Goal: Task Accomplishment & Management: Manage account settings

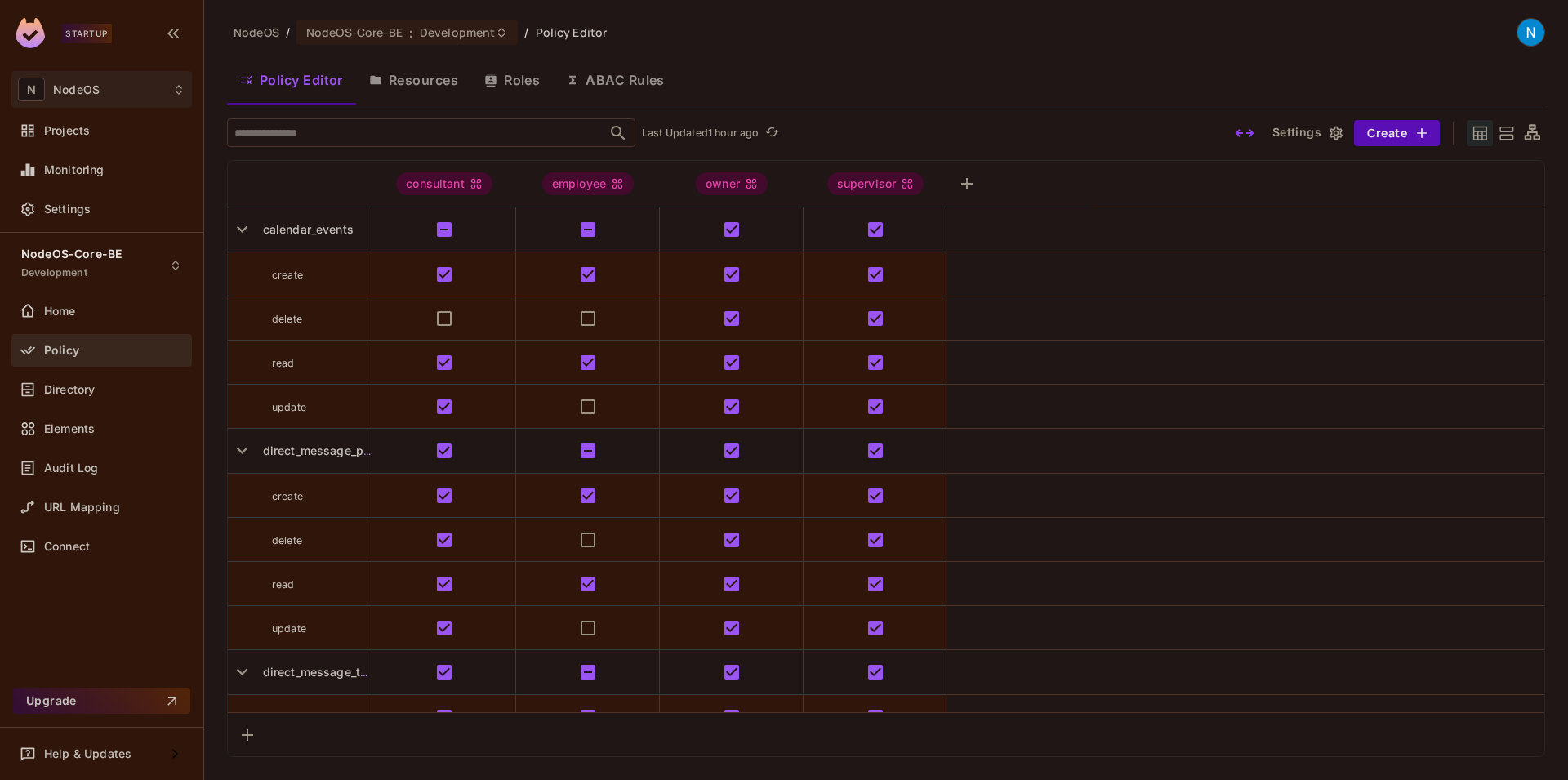
click at [77, 94] on span "NodeOS" at bounding box center [76, 90] width 47 height 13
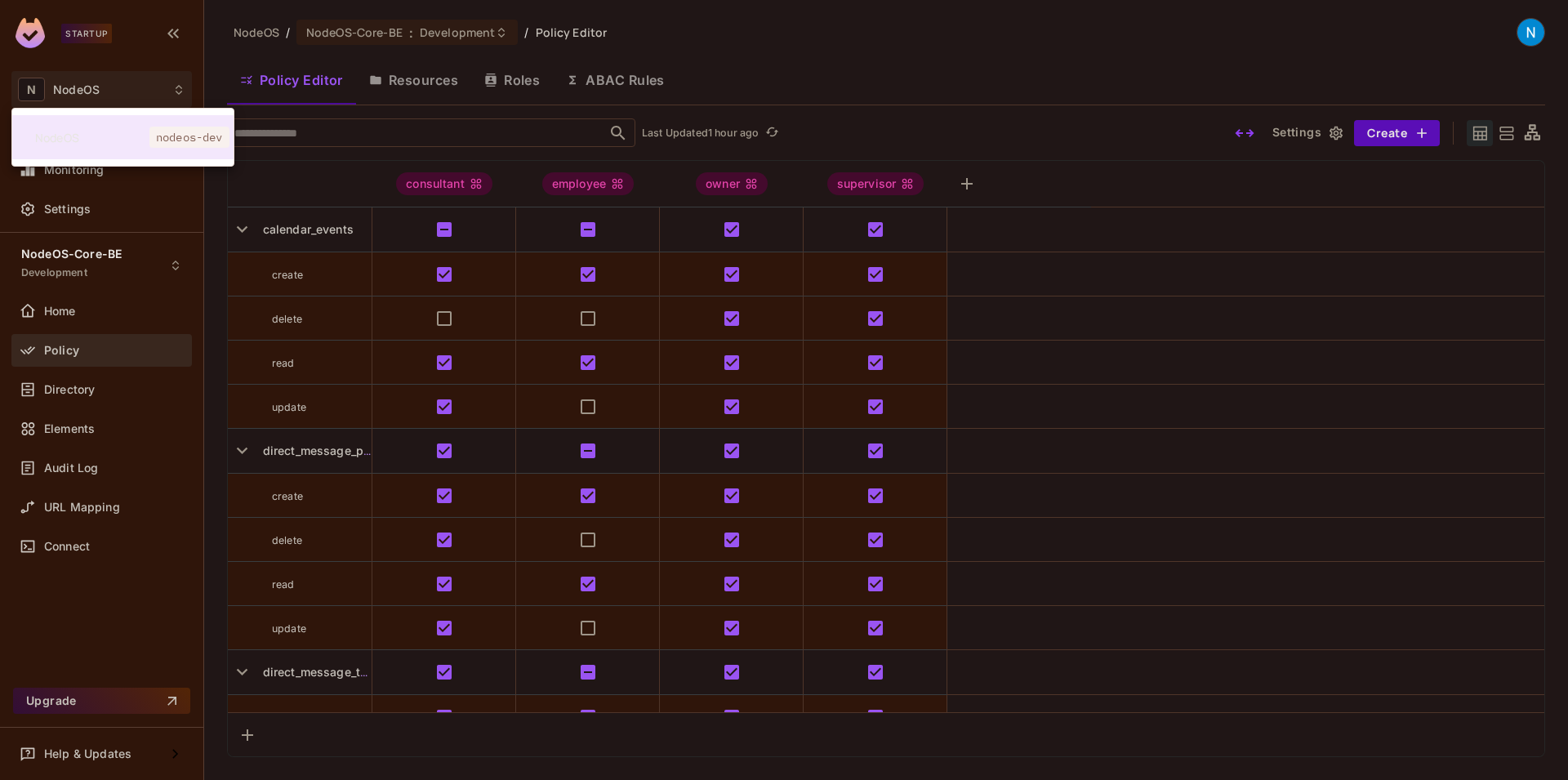
click at [97, 33] on div at bounding box center [784, 390] width 1568 height 780
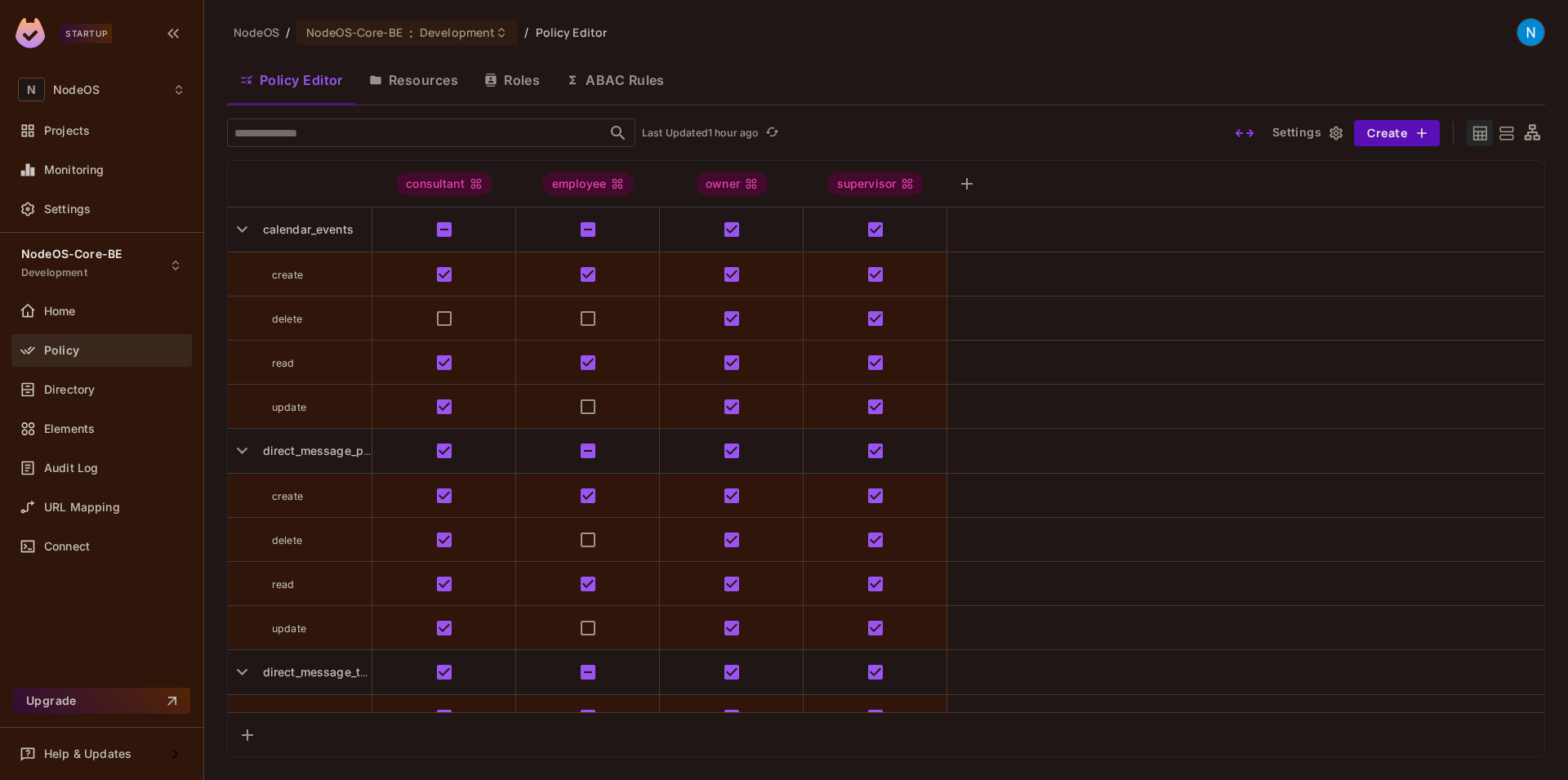
click at [97, 33] on div "NodeOS nodeos-dev" at bounding box center [784, 390] width 1568 height 780
click at [0, 30] on div "Startup" at bounding box center [101, 35] width 203 height 71
click at [26, 30] on img at bounding box center [30, 33] width 29 height 30
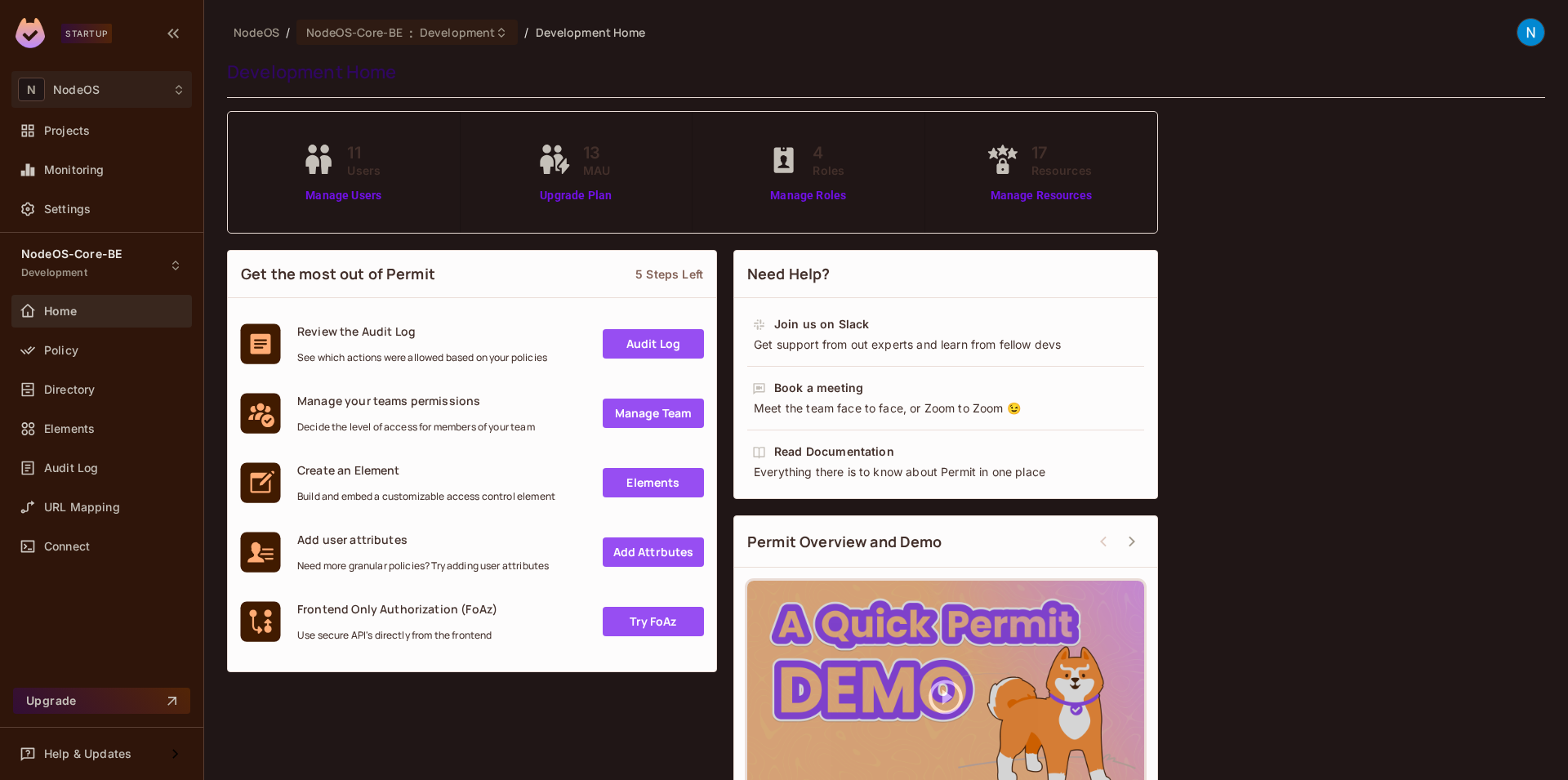
click at [122, 97] on div "N NodeOS" at bounding box center [102, 89] width 167 height 24
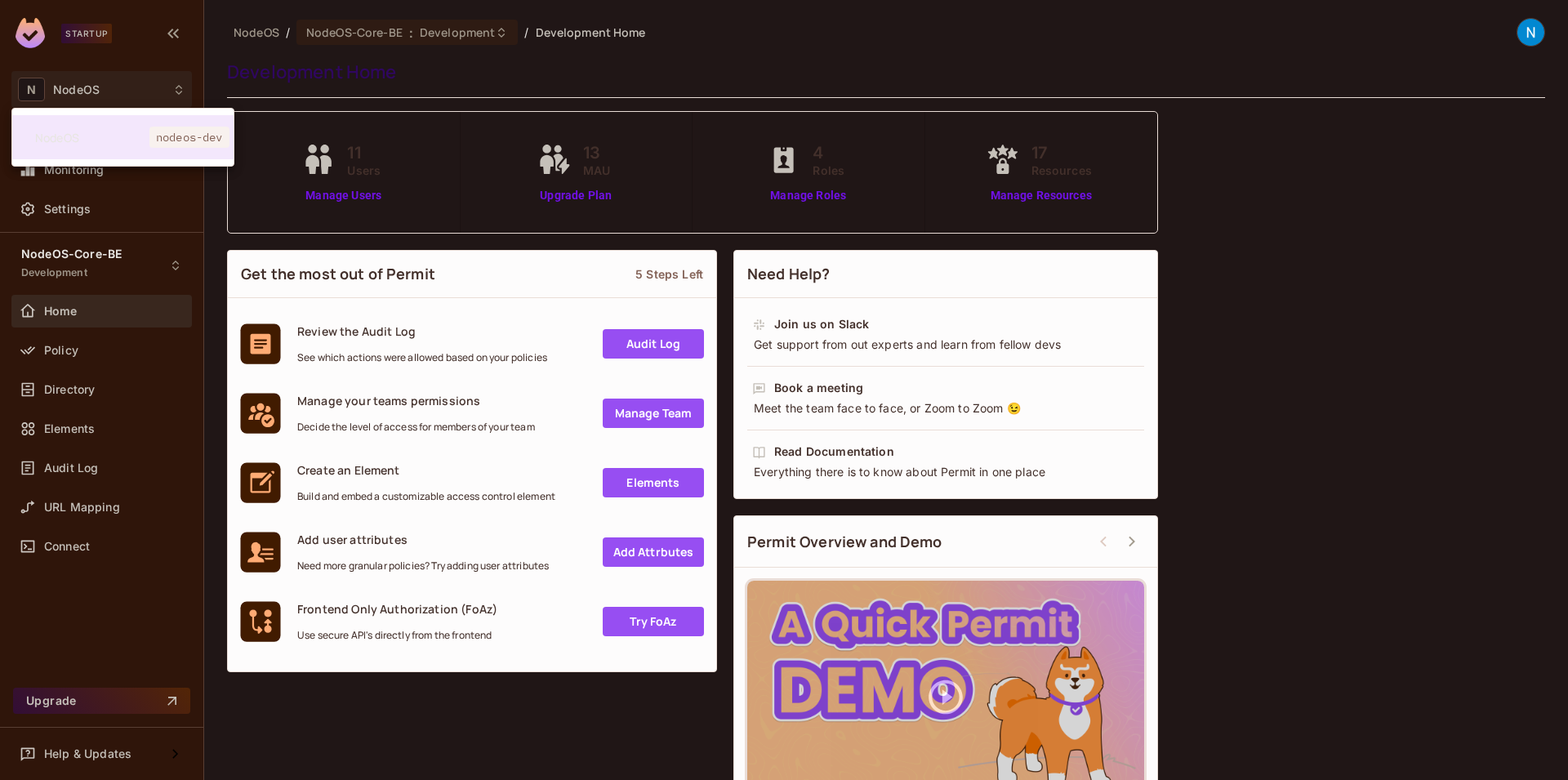
click at [86, 98] on div at bounding box center [784, 390] width 1568 height 780
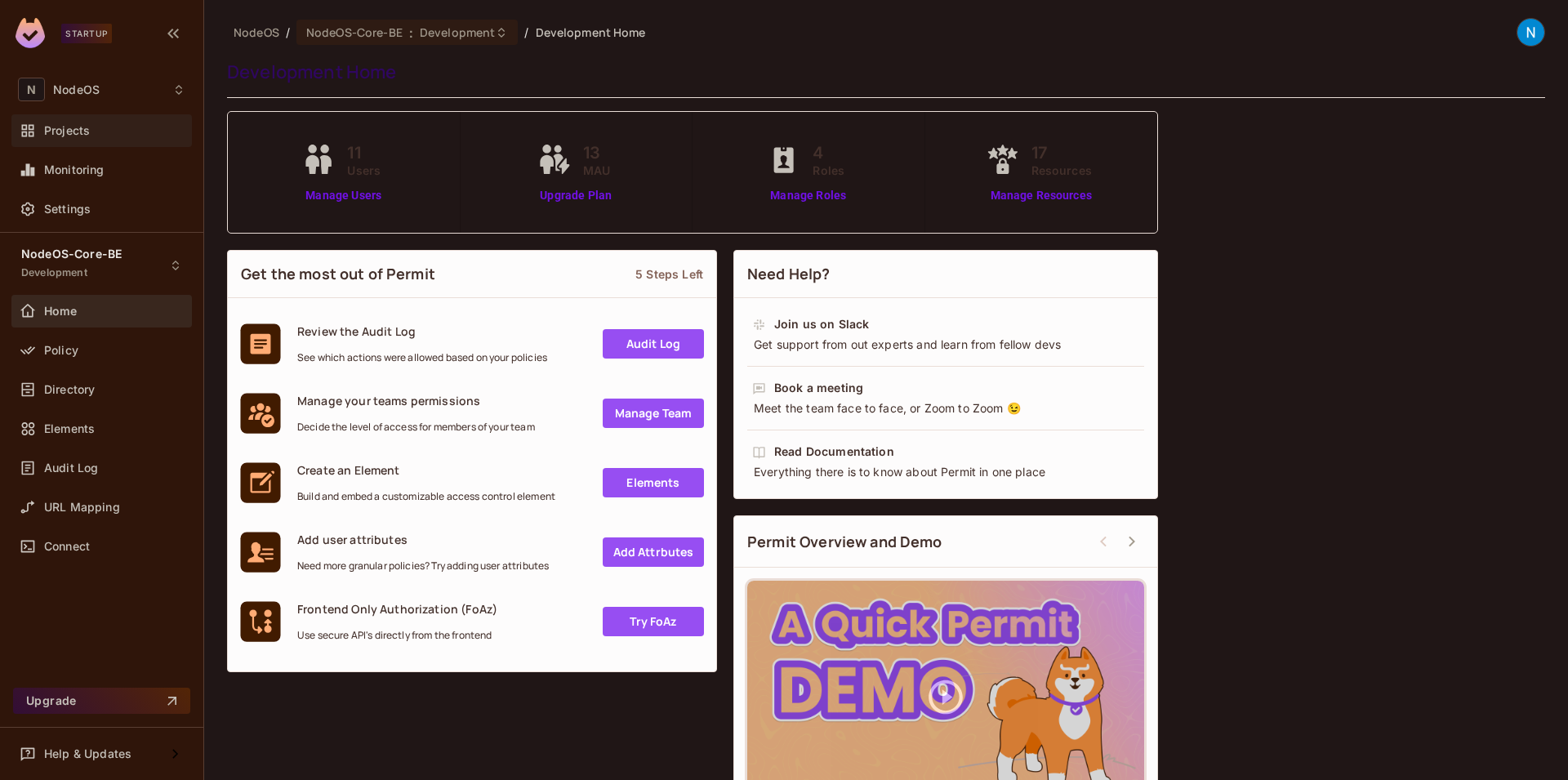
click at [71, 138] on div "Projects" at bounding box center [102, 130] width 167 height 19
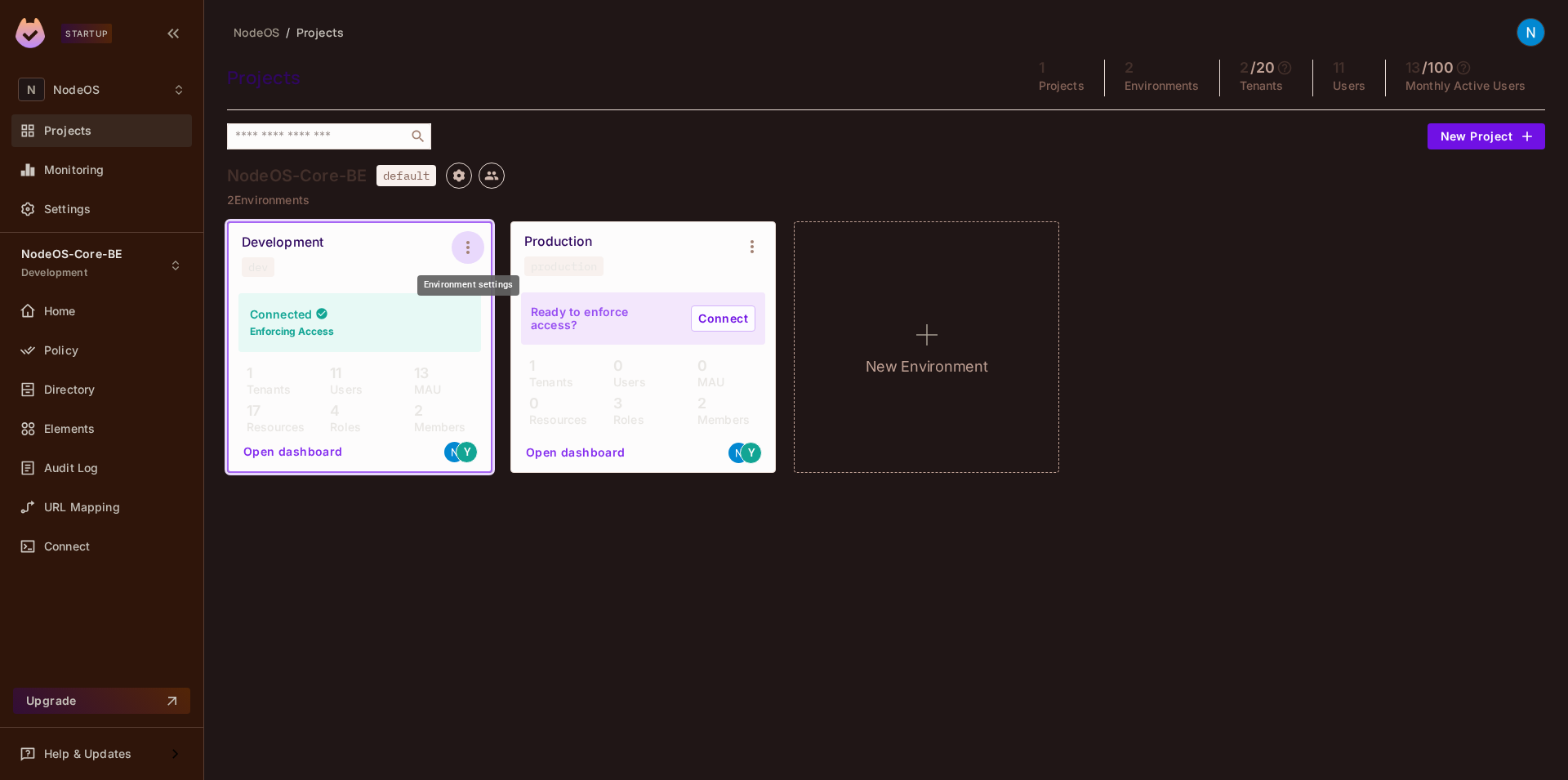
click at [470, 241] on icon "Environment settings" at bounding box center [467, 247] width 19 height 19
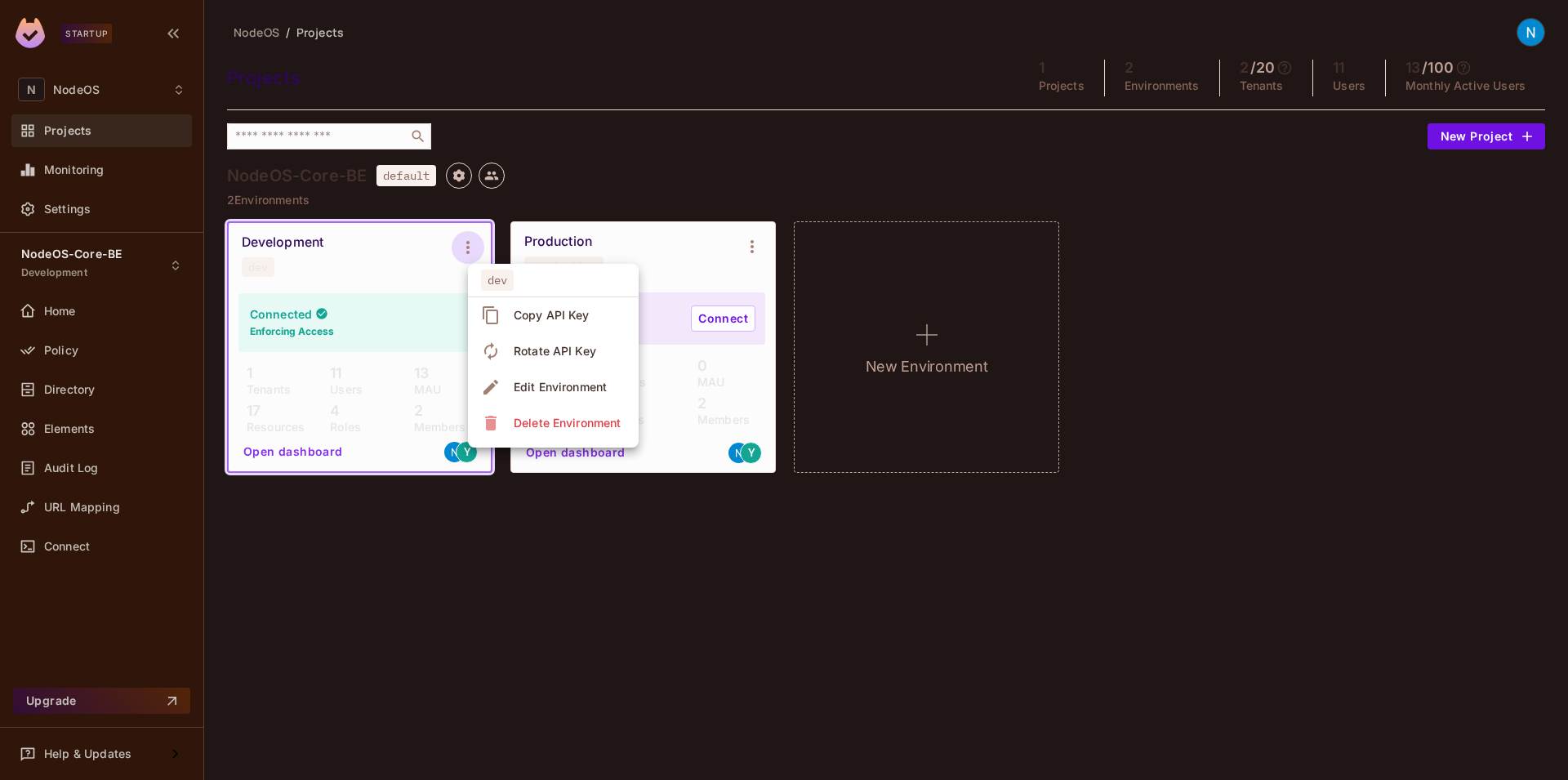
click at [565, 384] on div "Edit Environment" at bounding box center [559, 387] width 93 height 17
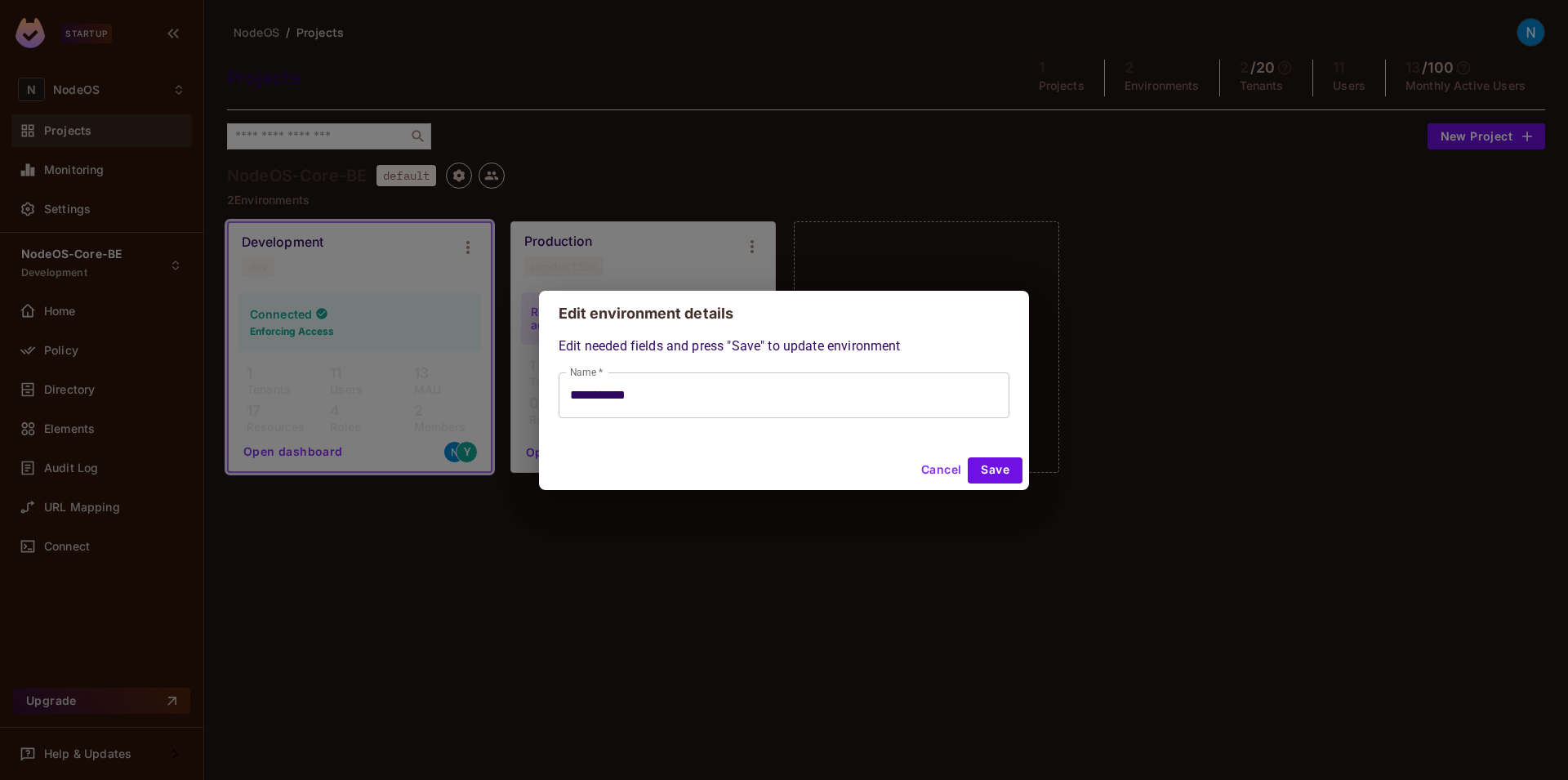
click at [659, 398] on input "**********" at bounding box center [784, 396] width 451 height 46
click at [703, 345] on div "**********" at bounding box center [784, 377] width 451 height 82
type input "**********"
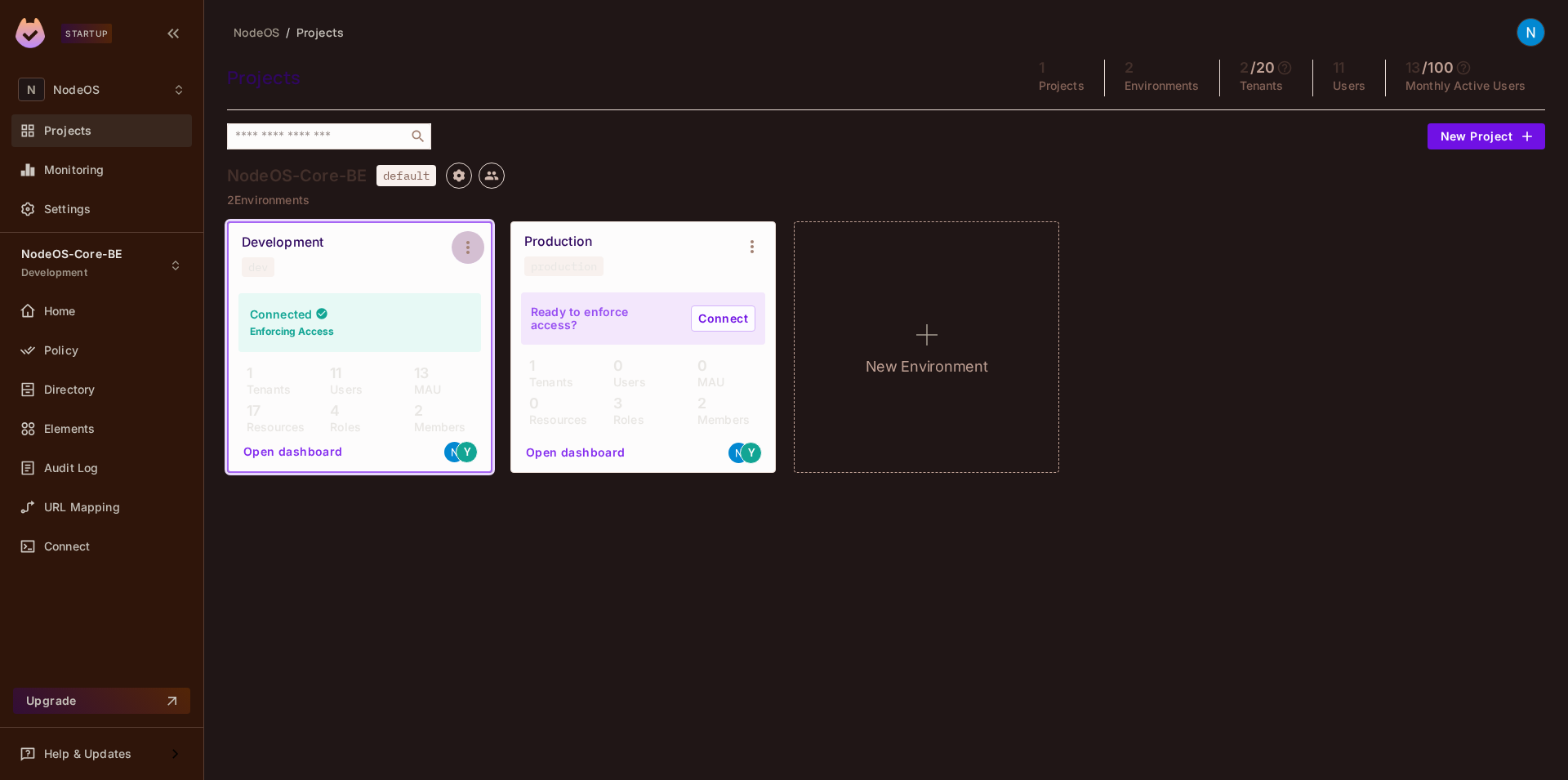
click at [470, 250] on icon "Environment settings" at bounding box center [467, 247] width 19 height 19
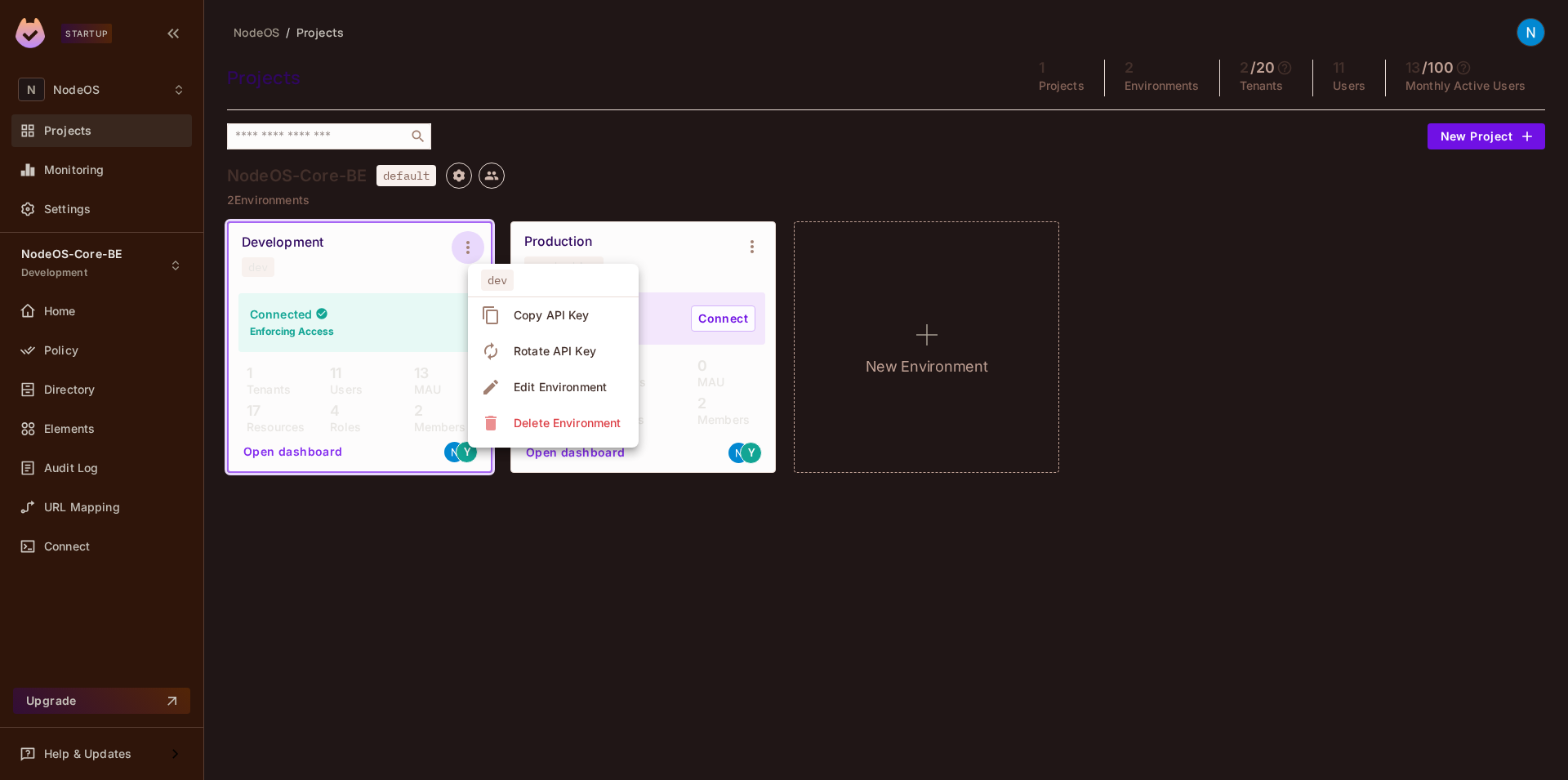
click at [763, 621] on div at bounding box center [784, 390] width 1568 height 780
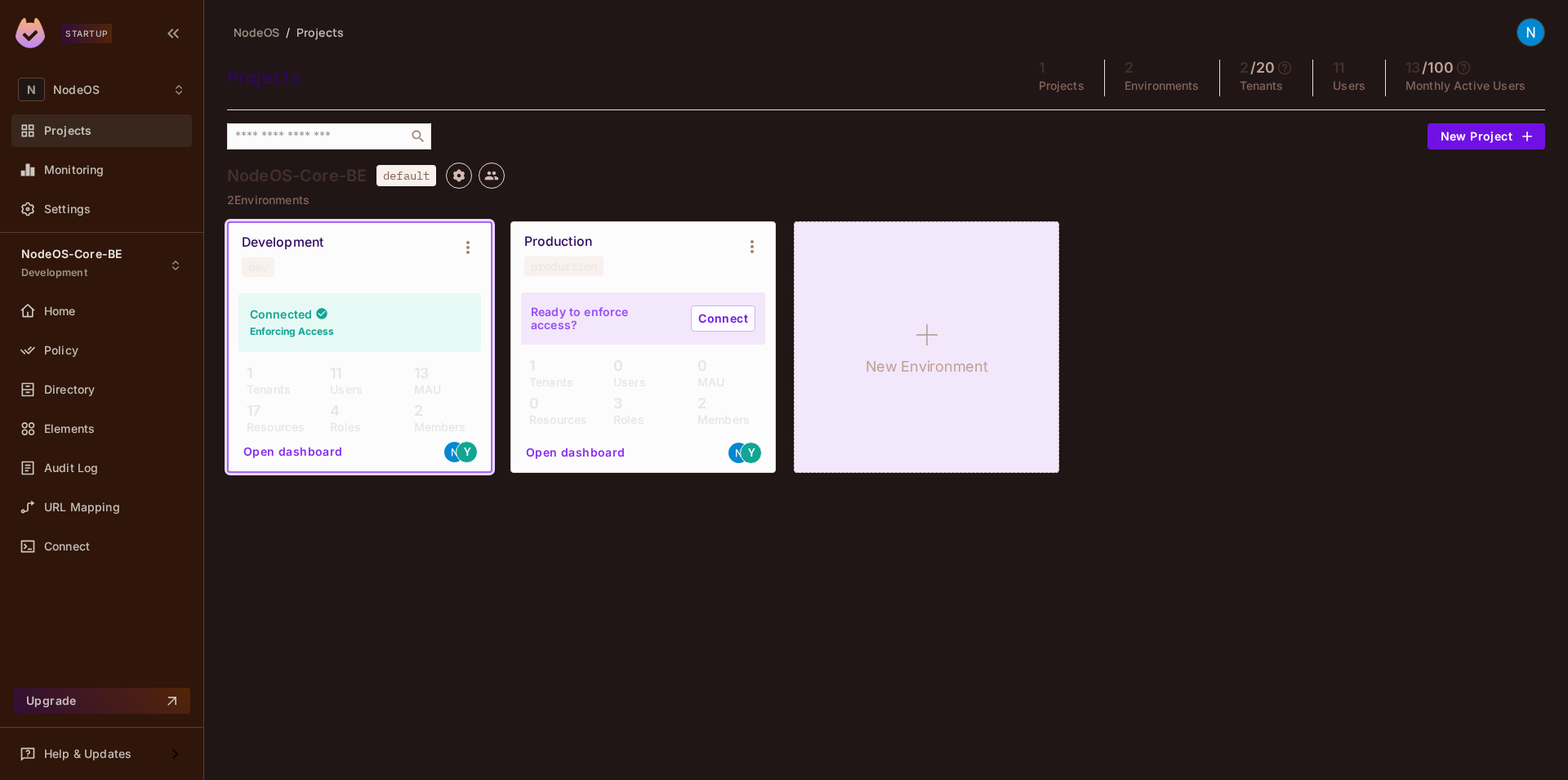
click at [937, 350] on icon at bounding box center [926, 335] width 40 height 40
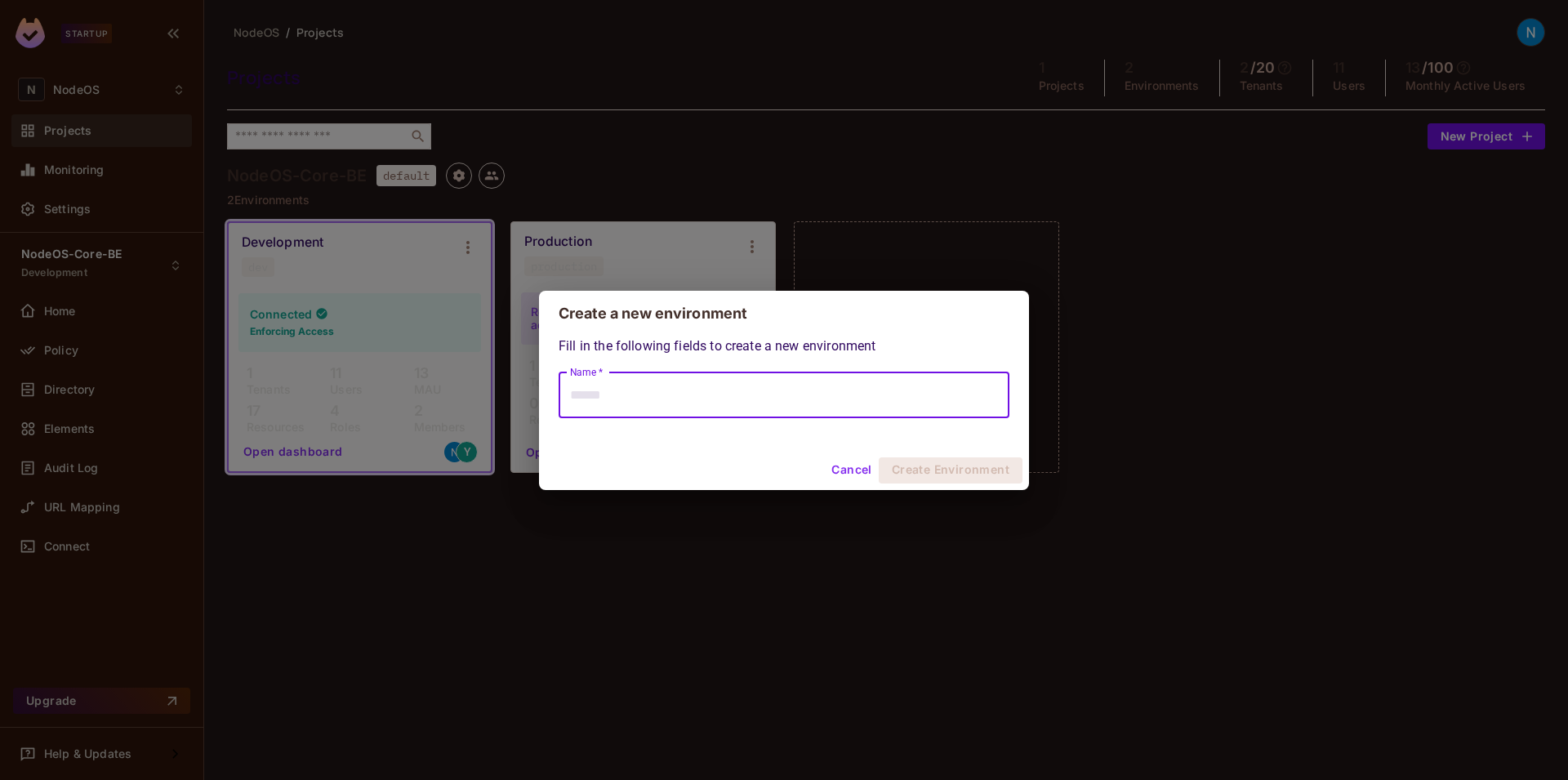
click at [746, 400] on input "Name *" at bounding box center [784, 396] width 451 height 46
type input "**********"
click at [945, 464] on button "Create Environment" at bounding box center [950, 470] width 143 height 26
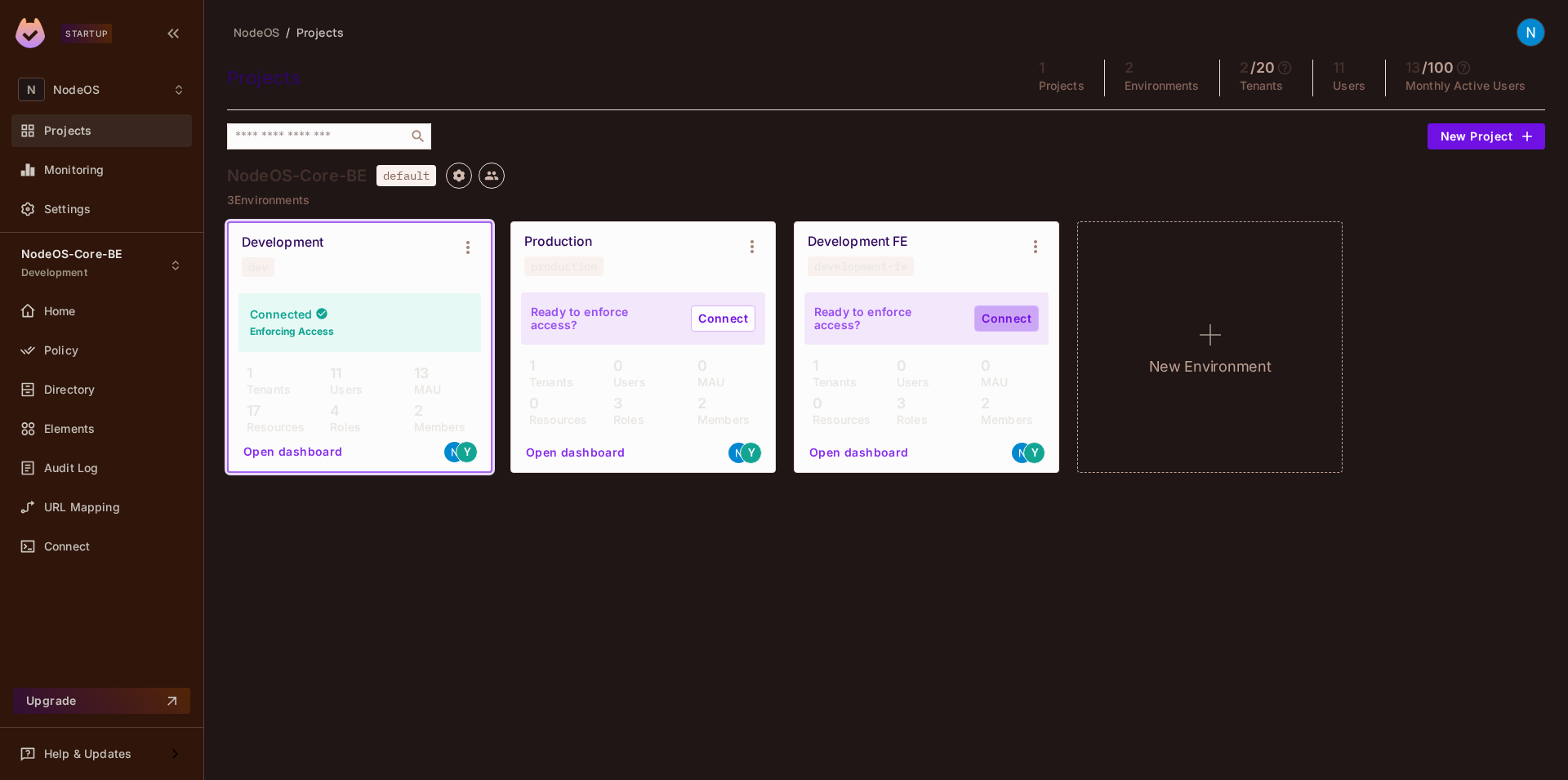
click at [1018, 323] on link "Connect" at bounding box center [1006, 318] width 64 height 26
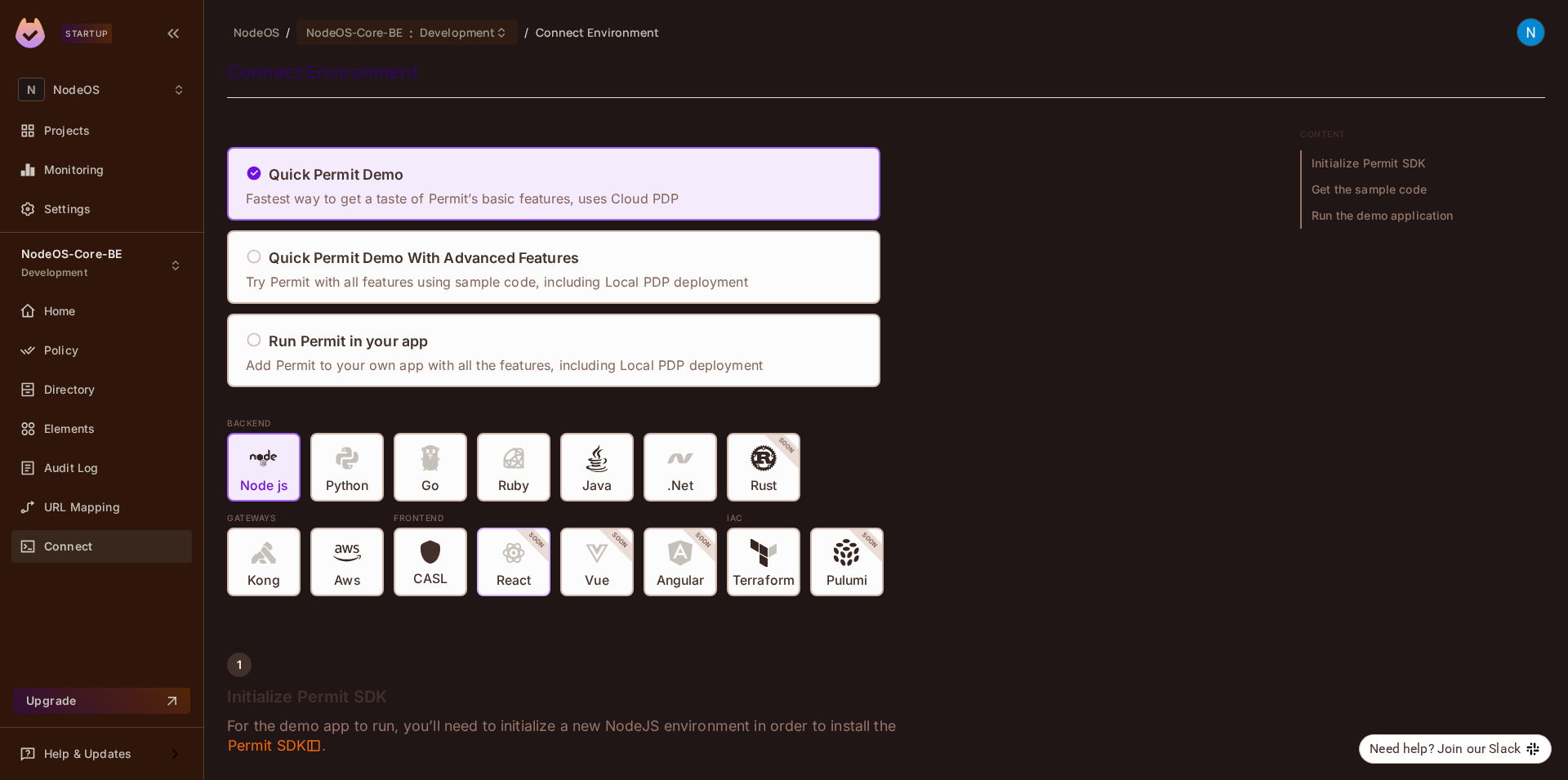
click at [533, 568] on div "React SOON" at bounding box center [513, 561] width 70 height 65
click at [501, 579] on p "React" at bounding box center [513, 580] width 34 height 17
click at [522, 567] on span at bounding box center [513, 556] width 28 height 33
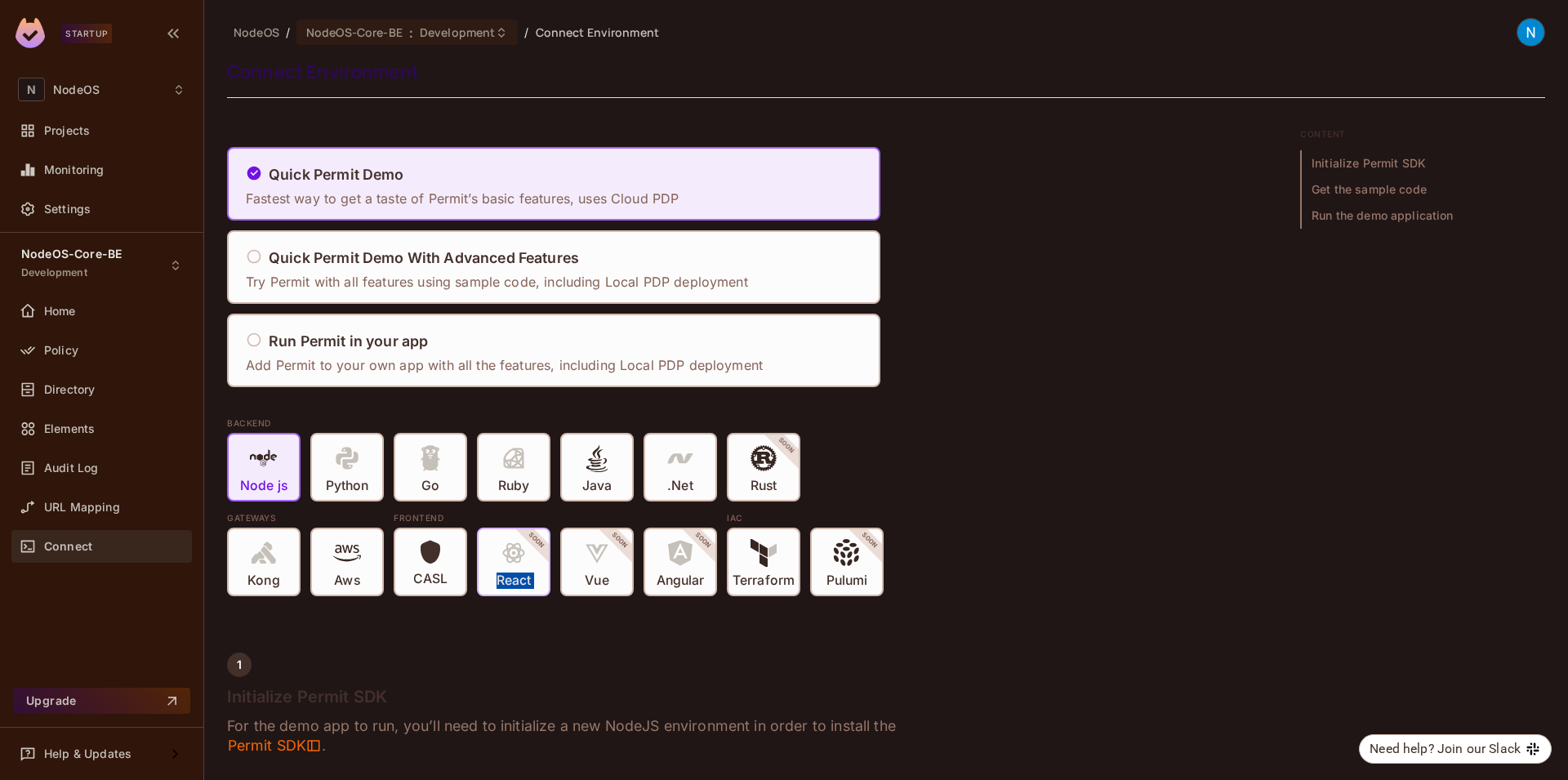
click at [499, 577] on p "React" at bounding box center [513, 580] width 34 height 17
click at [611, 691] on h4 "Initialize Permit SDK" at bounding box center [594, 696] width 735 height 19
click at [521, 586] on p "React" at bounding box center [513, 580] width 34 height 17
click at [241, 476] on span "Node js" at bounding box center [263, 469] width 47 height 50
click at [616, 577] on div "Vue SOON" at bounding box center [597, 561] width 70 height 65
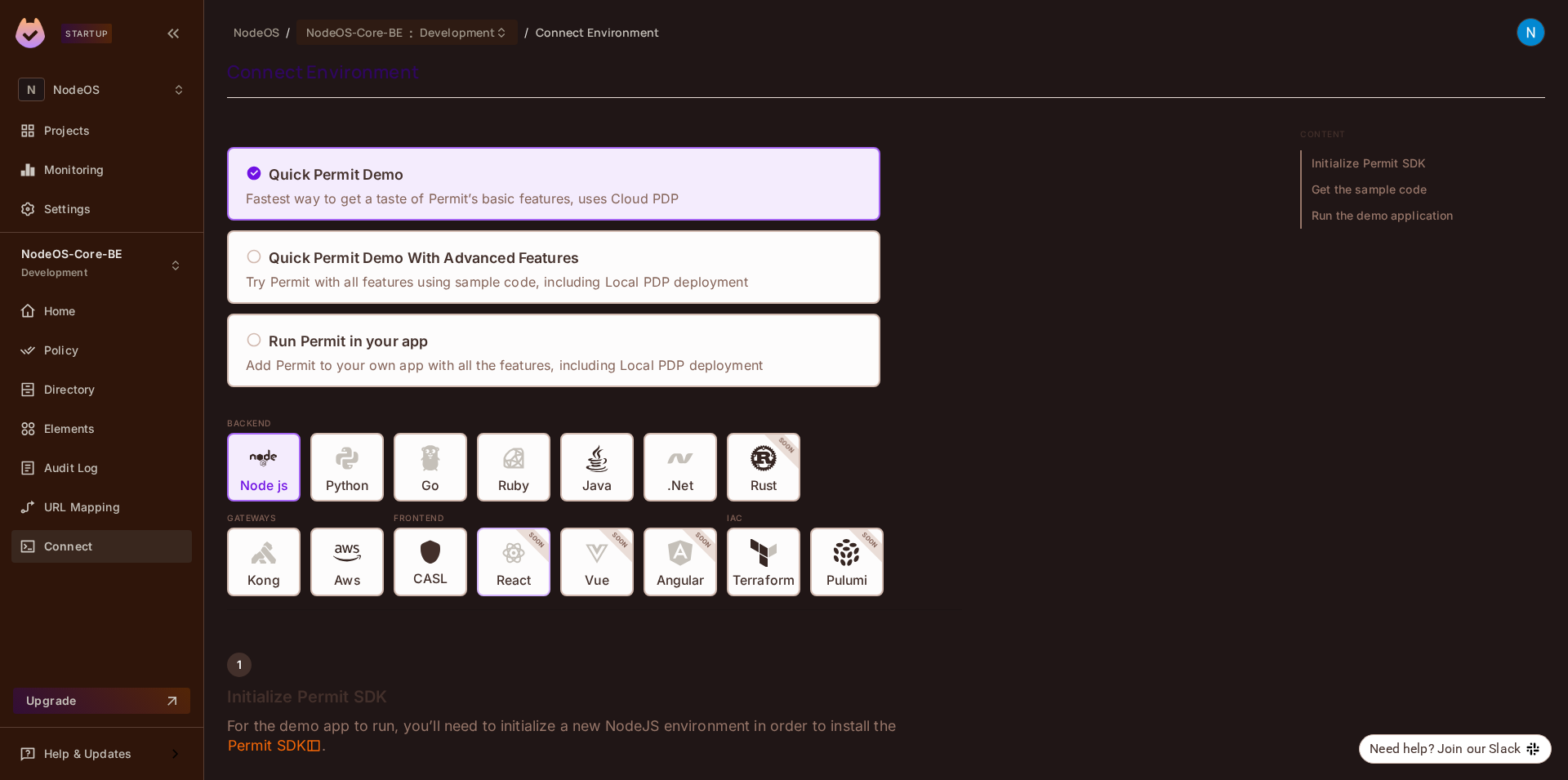
click at [509, 557] on icon at bounding box center [513, 553] width 28 height 28
click at [524, 557] on icon at bounding box center [513, 553] width 28 height 28
click at [328, 469] on span "Python" at bounding box center [347, 469] width 42 height 50
click at [523, 550] on icon at bounding box center [513, 553] width 22 height 20
click at [316, 549] on div "Aws" at bounding box center [347, 561] width 70 height 65
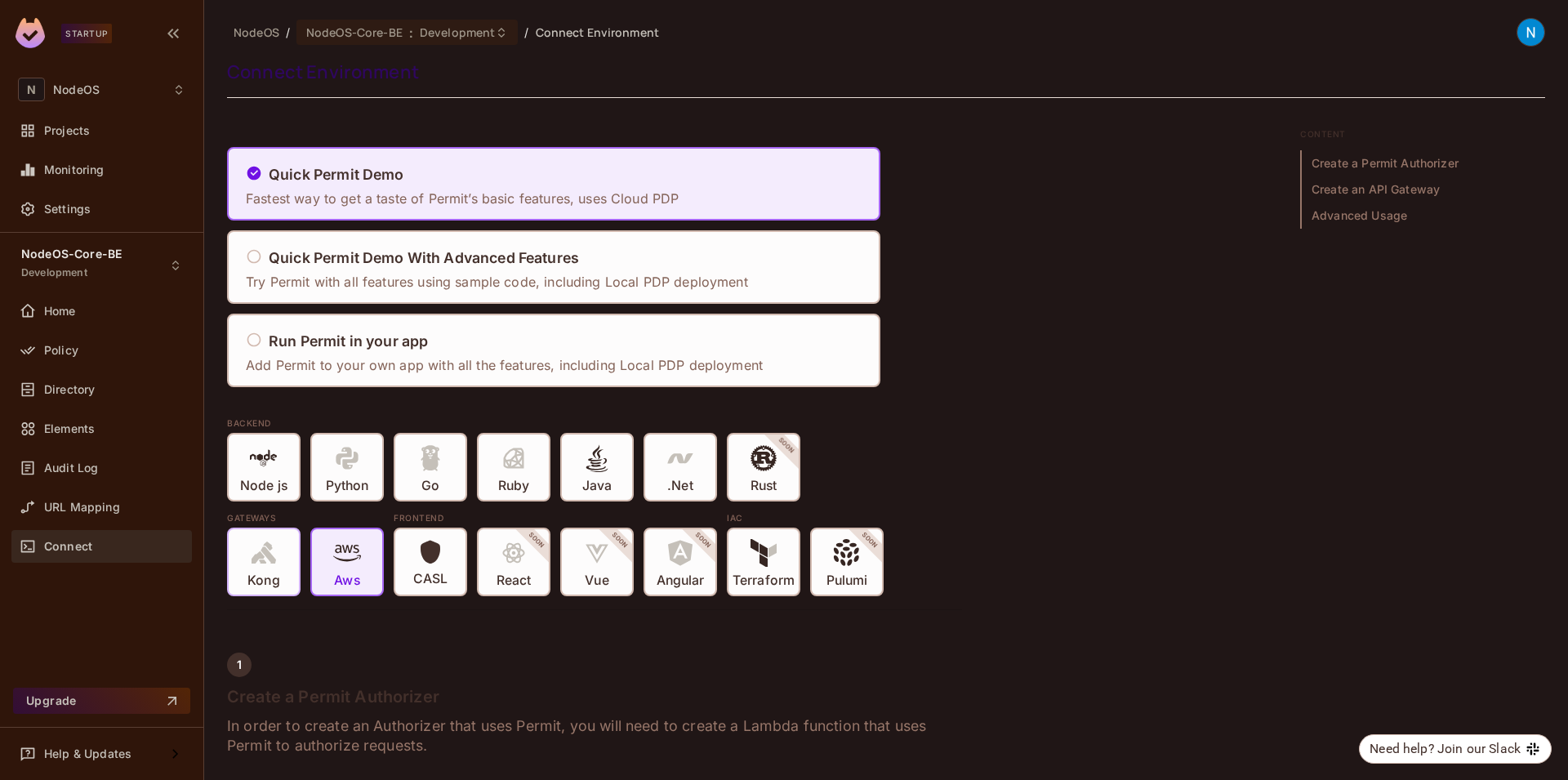
click at [254, 557] on icon at bounding box center [263, 553] width 25 height 22
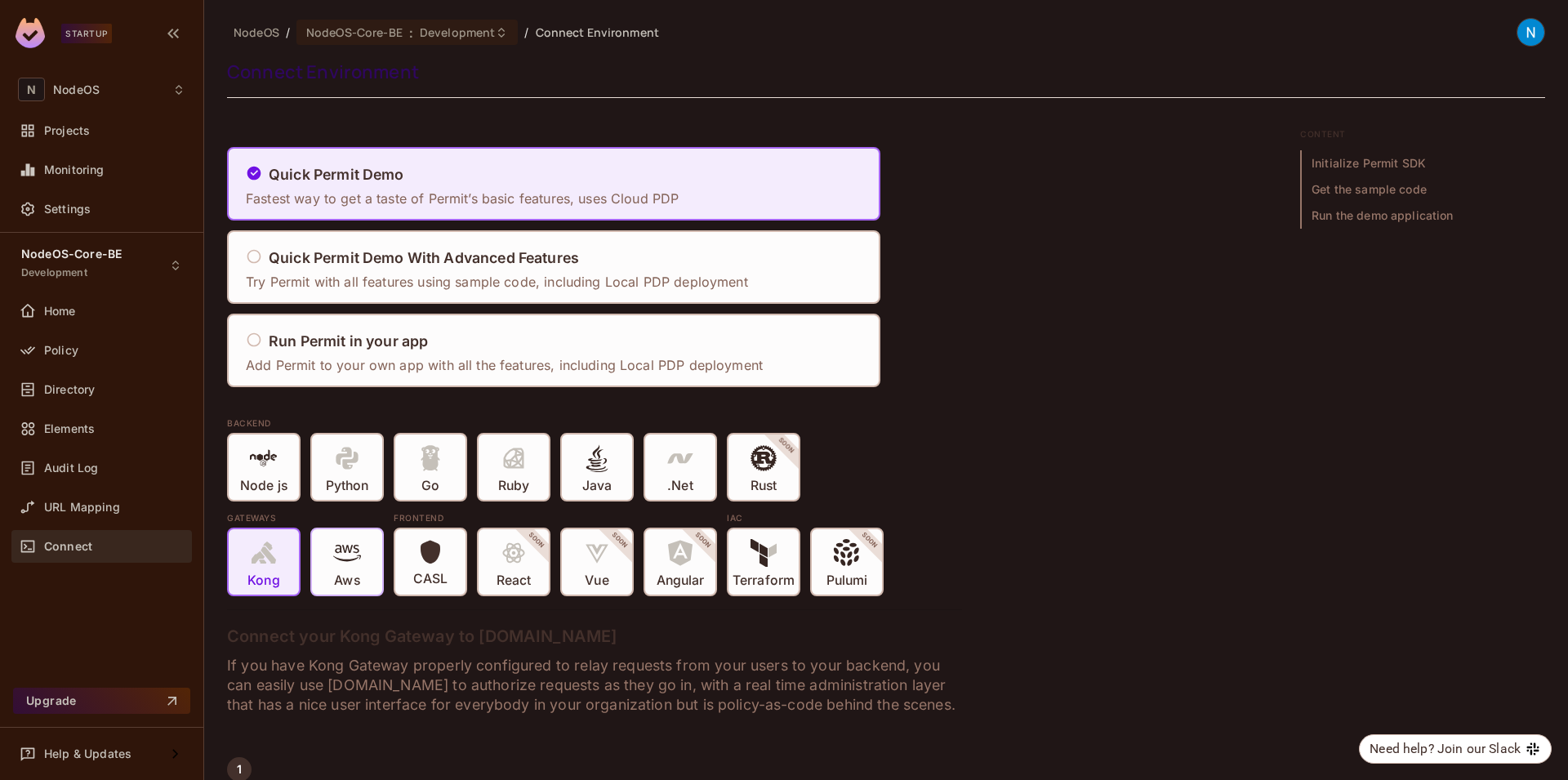
click at [343, 560] on icon at bounding box center [347, 553] width 28 height 17
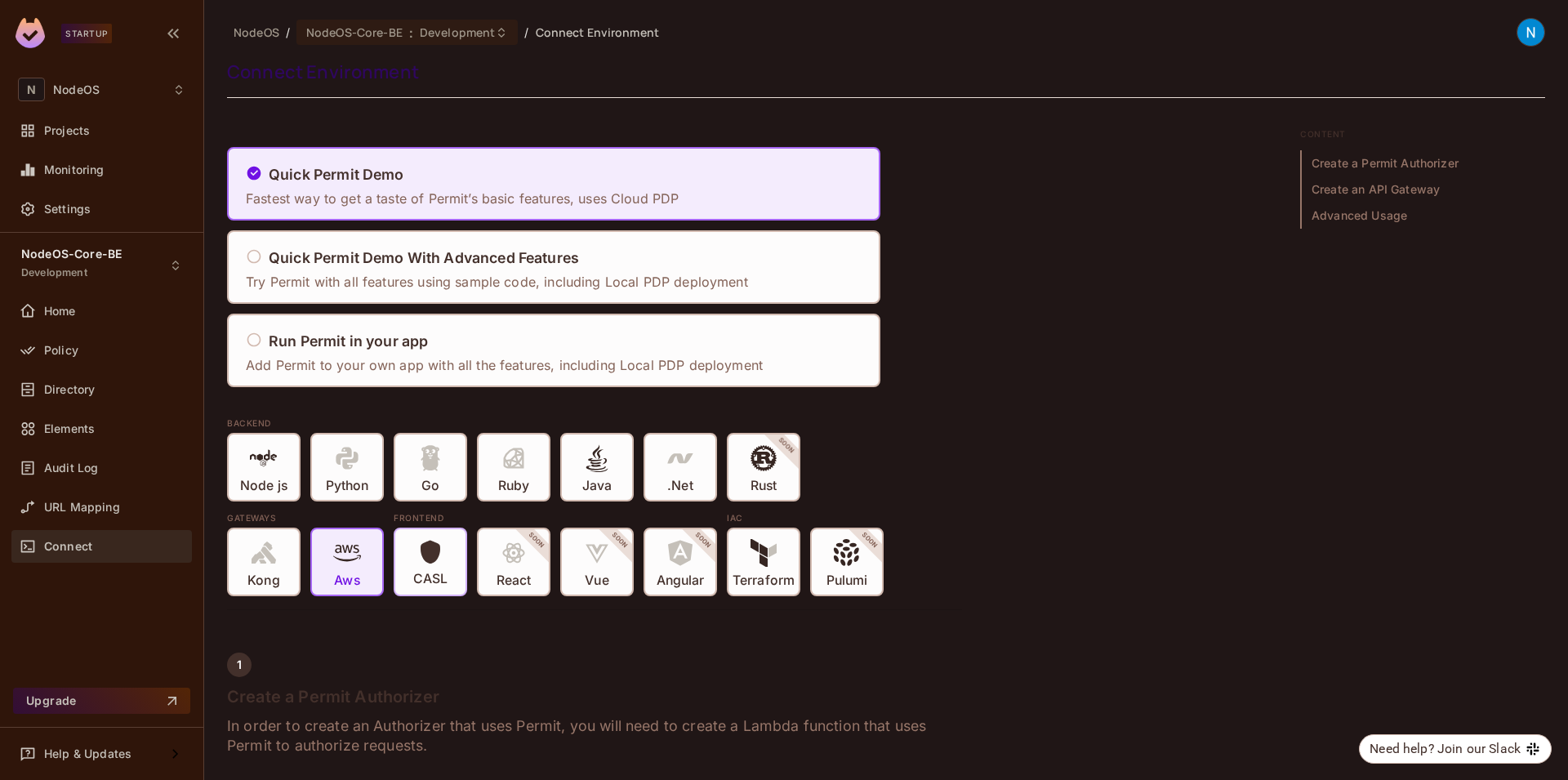
click at [437, 567] on span at bounding box center [430, 555] width 26 height 32
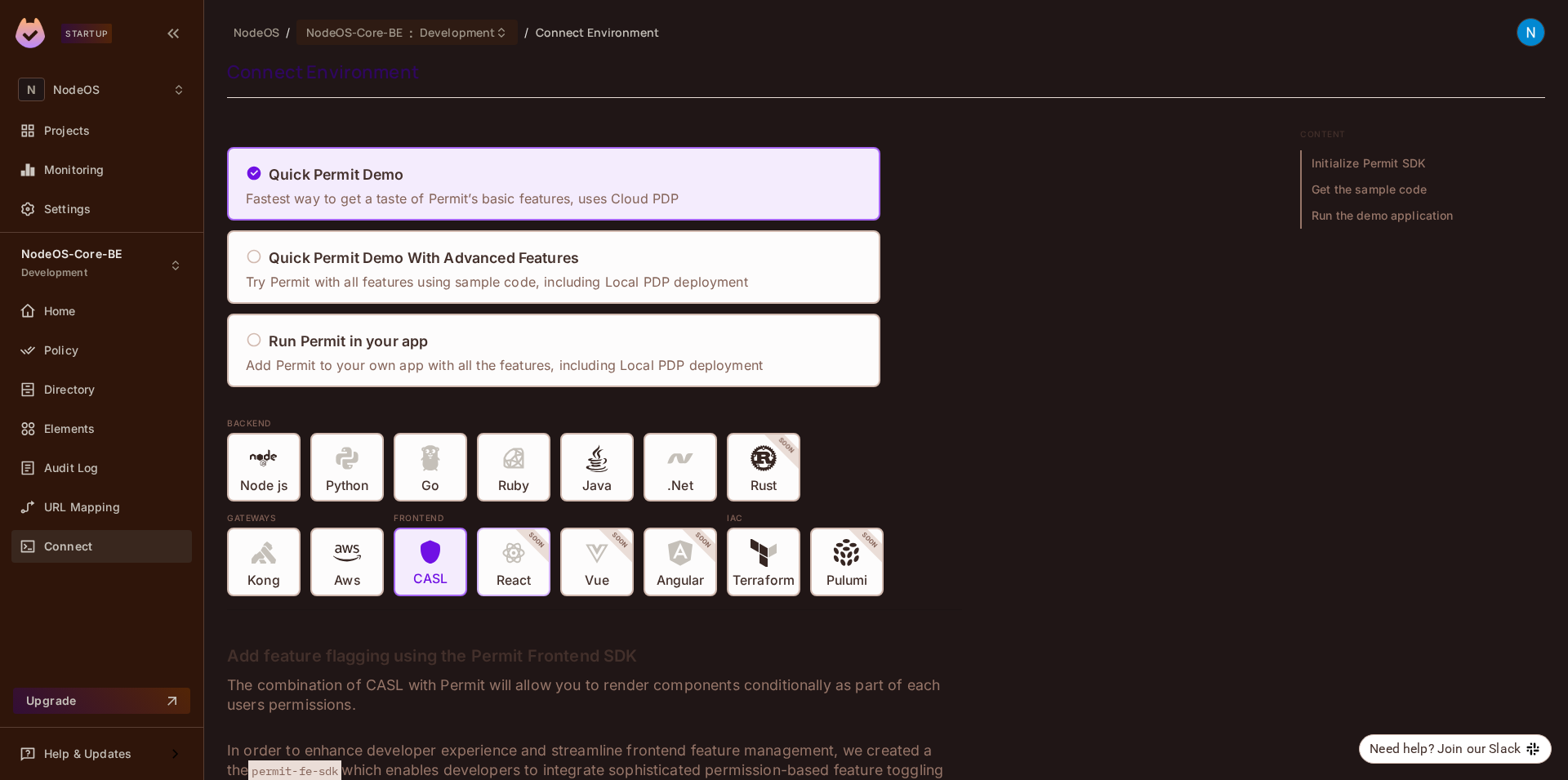
click at [526, 584] on p "React" at bounding box center [513, 580] width 34 height 17
click at [532, 587] on div "React SOON" at bounding box center [513, 561] width 70 height 65
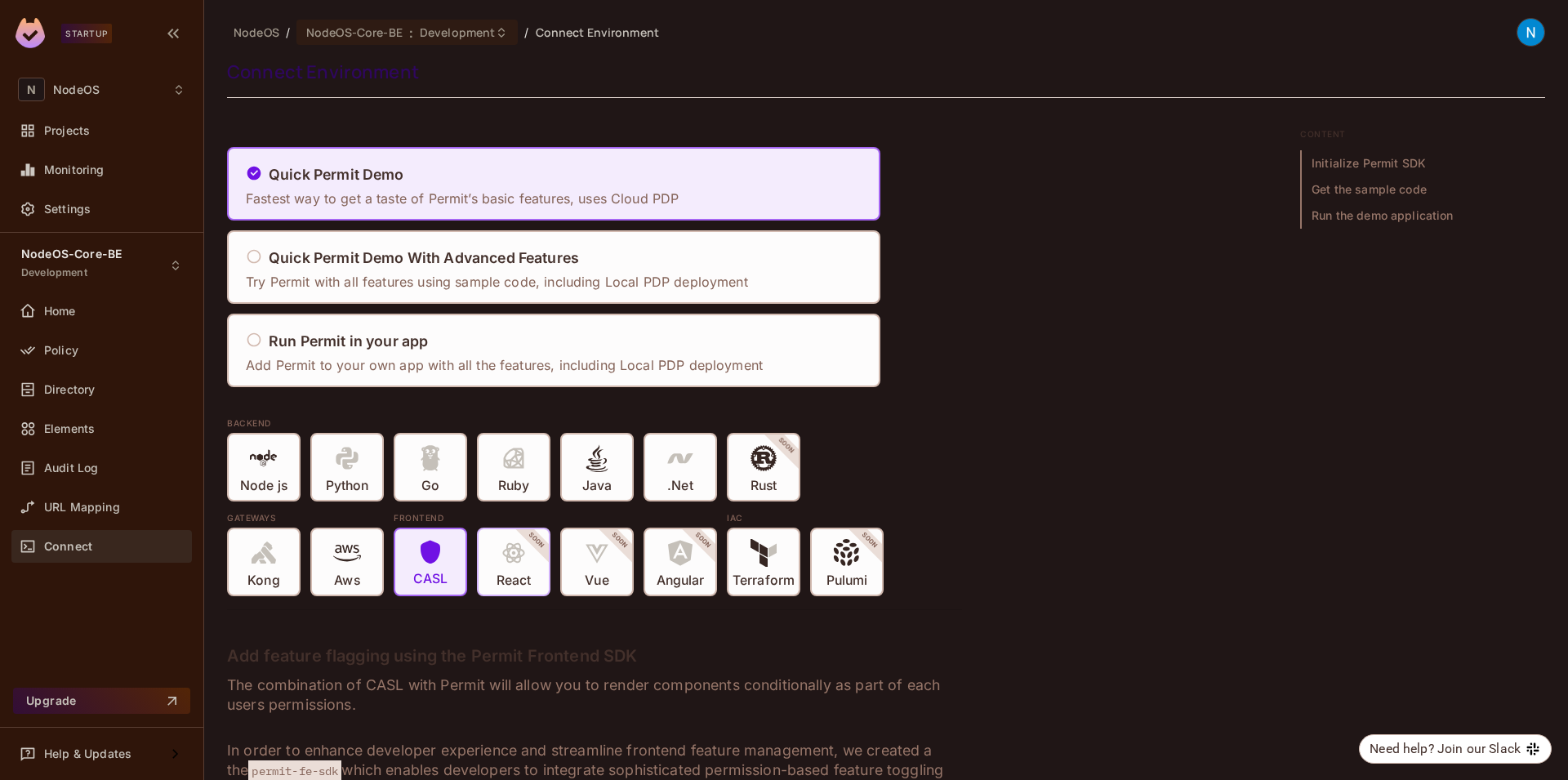
click at [516, 570] on span at bounding box center [513, 556] width 28 height 33
click at [280, 470] on span "Node js" at bounding box center [263, 469] width 47 height 50
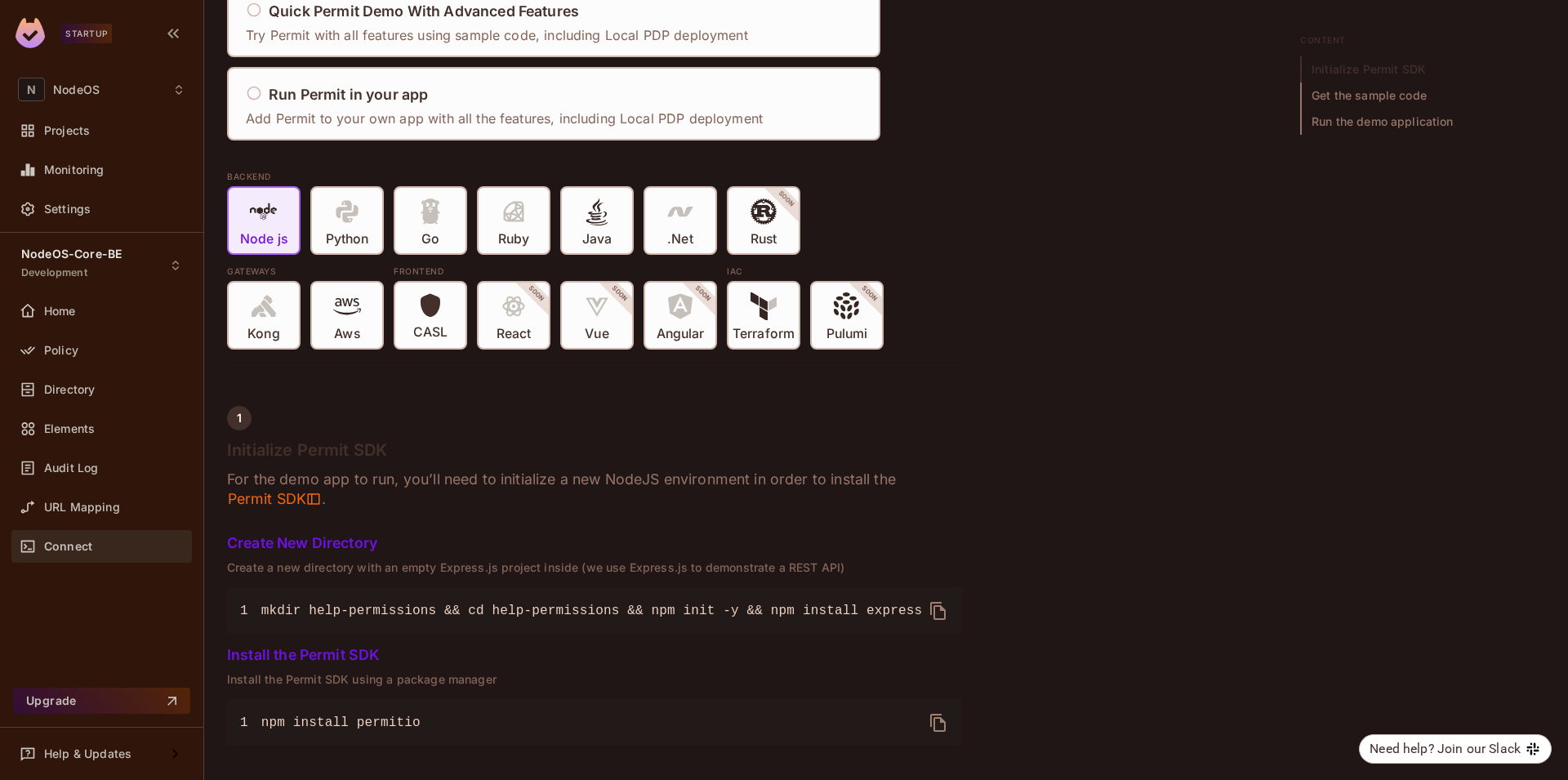
scroll to position [294, 0]
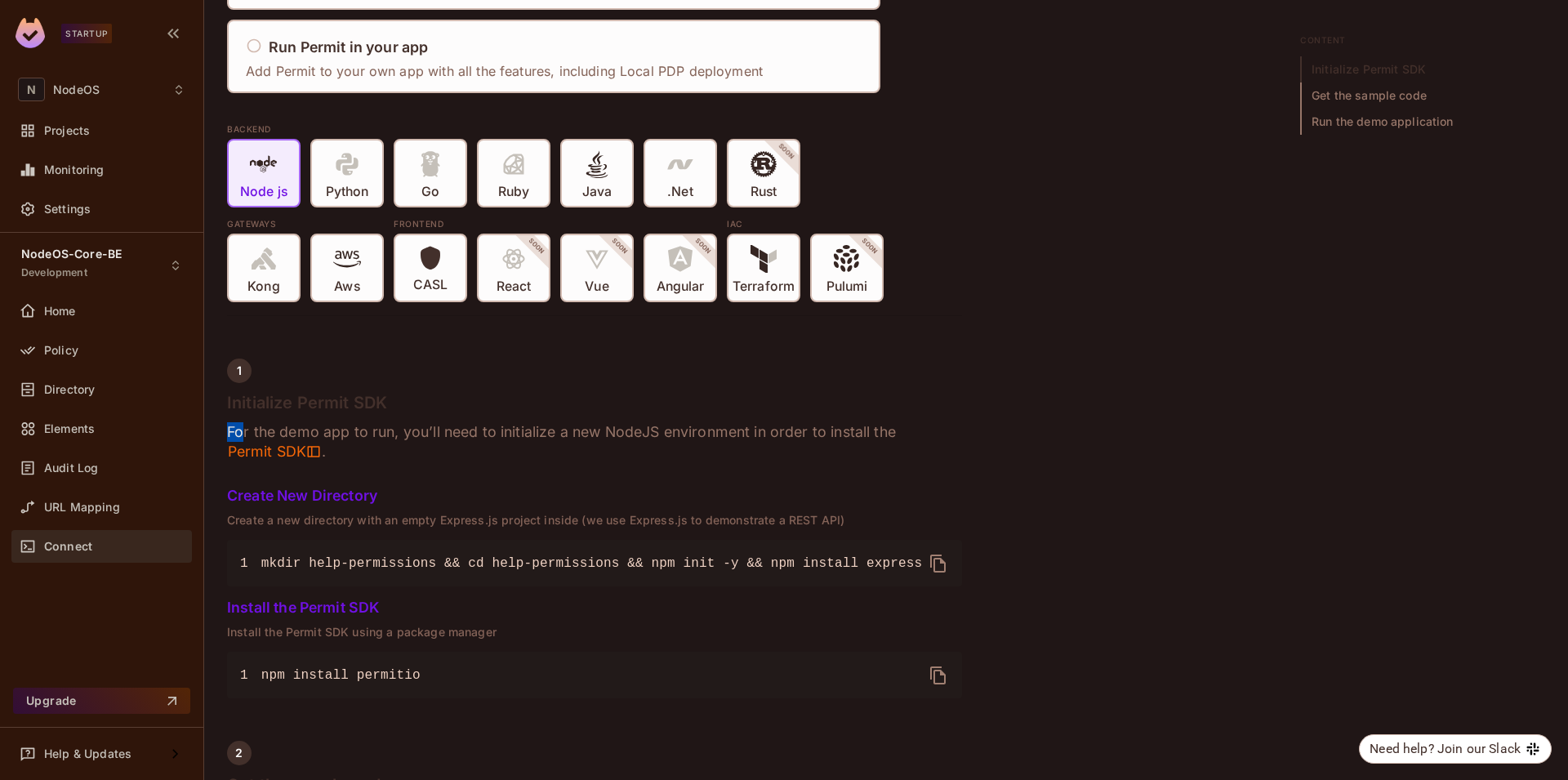
drag, startPoint x: 240, startPoint y: 429, endPoint x: 812, endPoint y: 419, distance: 572.1
click at [851, 422] on h6 "For the demo app to run, you’ll need to initialize a new NodeJS environment in …" at bounding box center [594, 442] width 735 height 40
drag, startPoint x: 907, startPoint y: 428, endPoint x: 558, endPoint y: 429, distance: 349.0
click at [567, 429] on h6 "For the demo app to run, you’ll need to initialize a new NodeJS environment in …" at bounding box center [594, 442] width 735 height 40
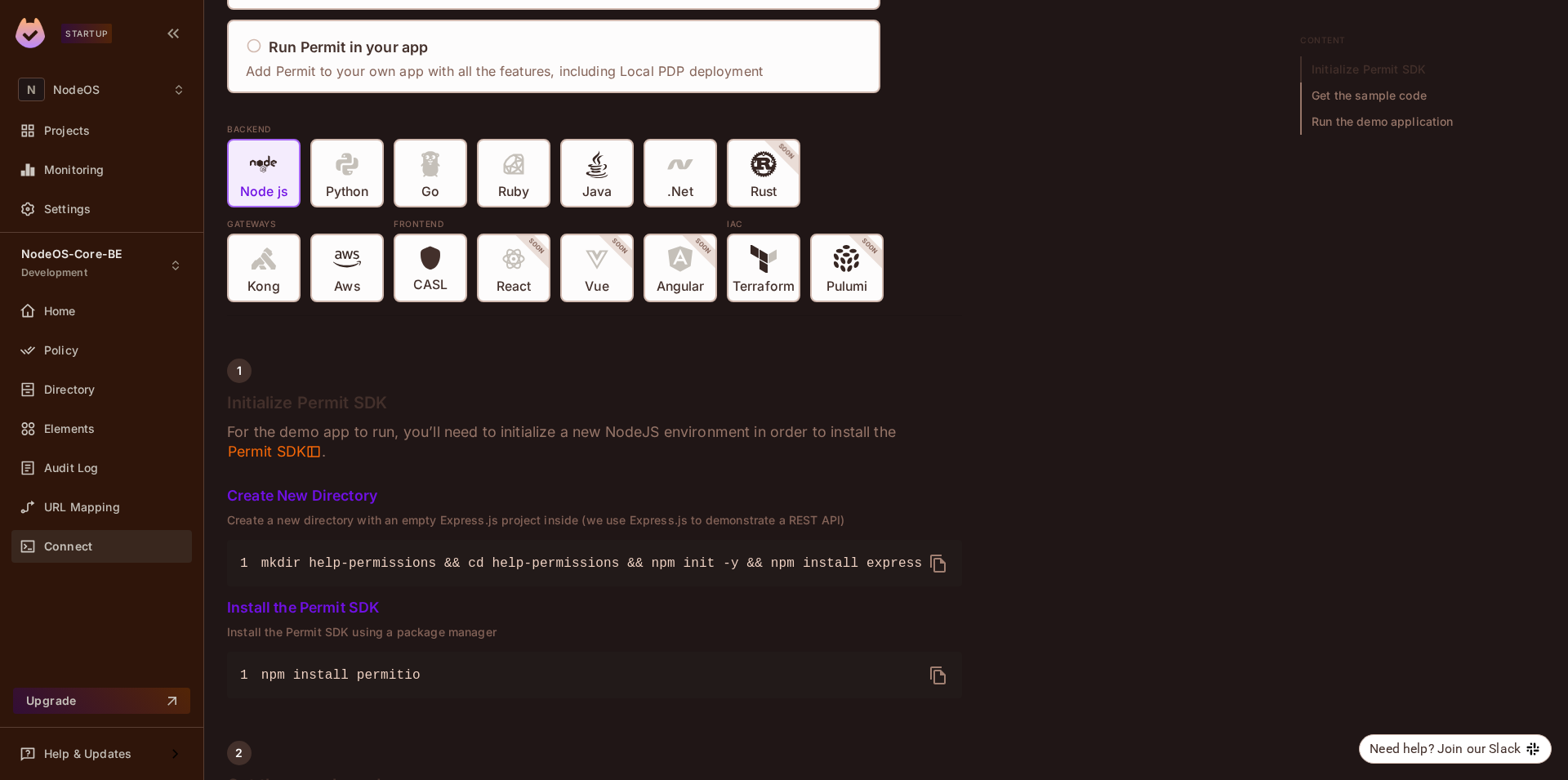
click at [558, 429] on h6 "For the demo app to run, you’ll need to initialize a new NodeJS environment in …" at bounding box center [594, 442] width 735 height 40
drag, startPoint x: 271, startPoint y: 491, endPoint x: 447, endPoint y: 518, distance: 178.1
click at [456, 520] on p "Create a new directory with an empty Express.js project inside (we use Express.…" at bounding box center [594, 520] width 735 height 13
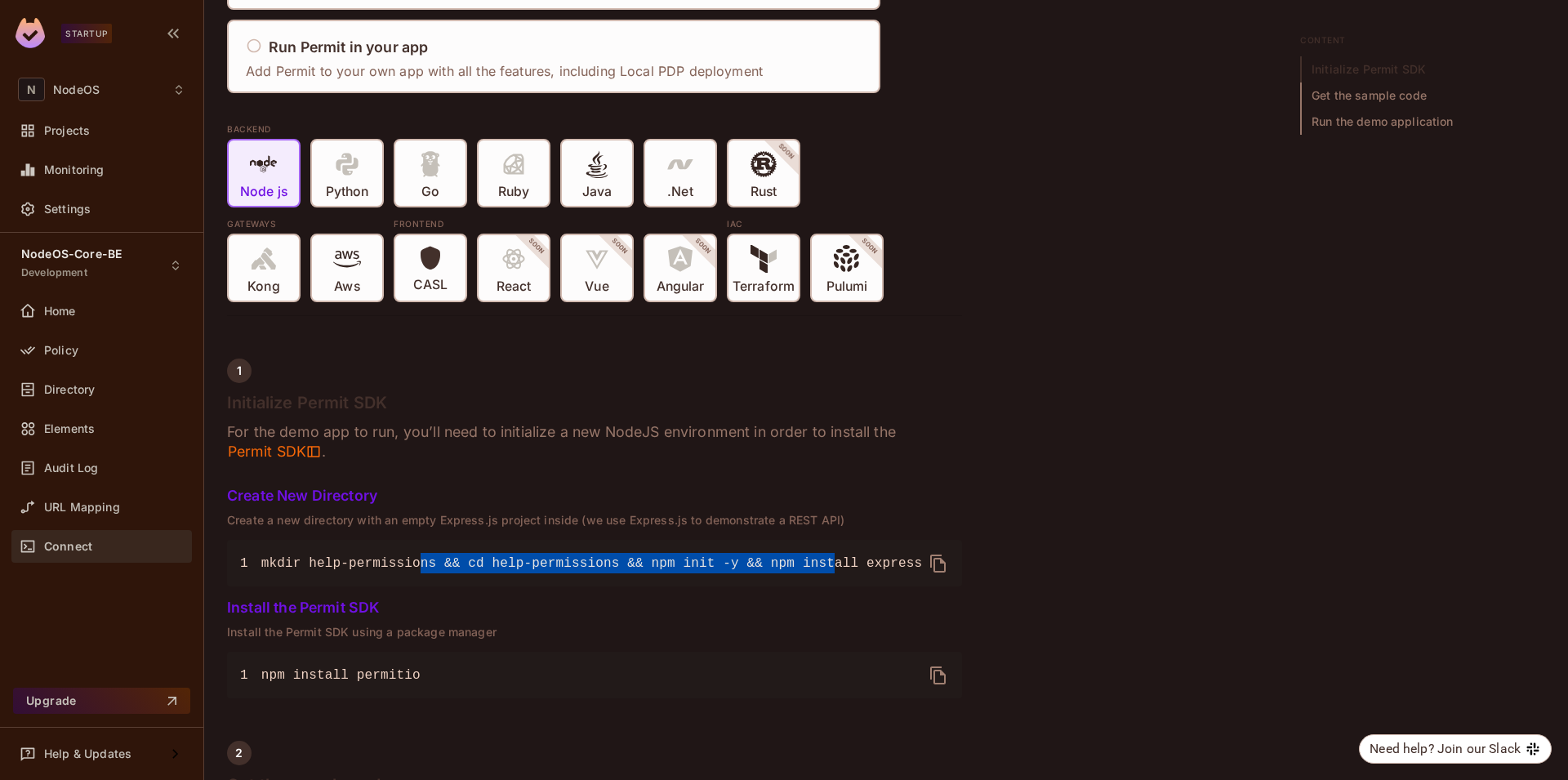
drag, startPoint x: 418, startPoint y: 560, endPoint x: 858, endPoint y: 560, distance: 440.0
click at [847, 564] on span "mkdir help-permissions && cd help-permissions && npm init -y && npm install exp…" at bounding box center [591, 564] width 660 height 15
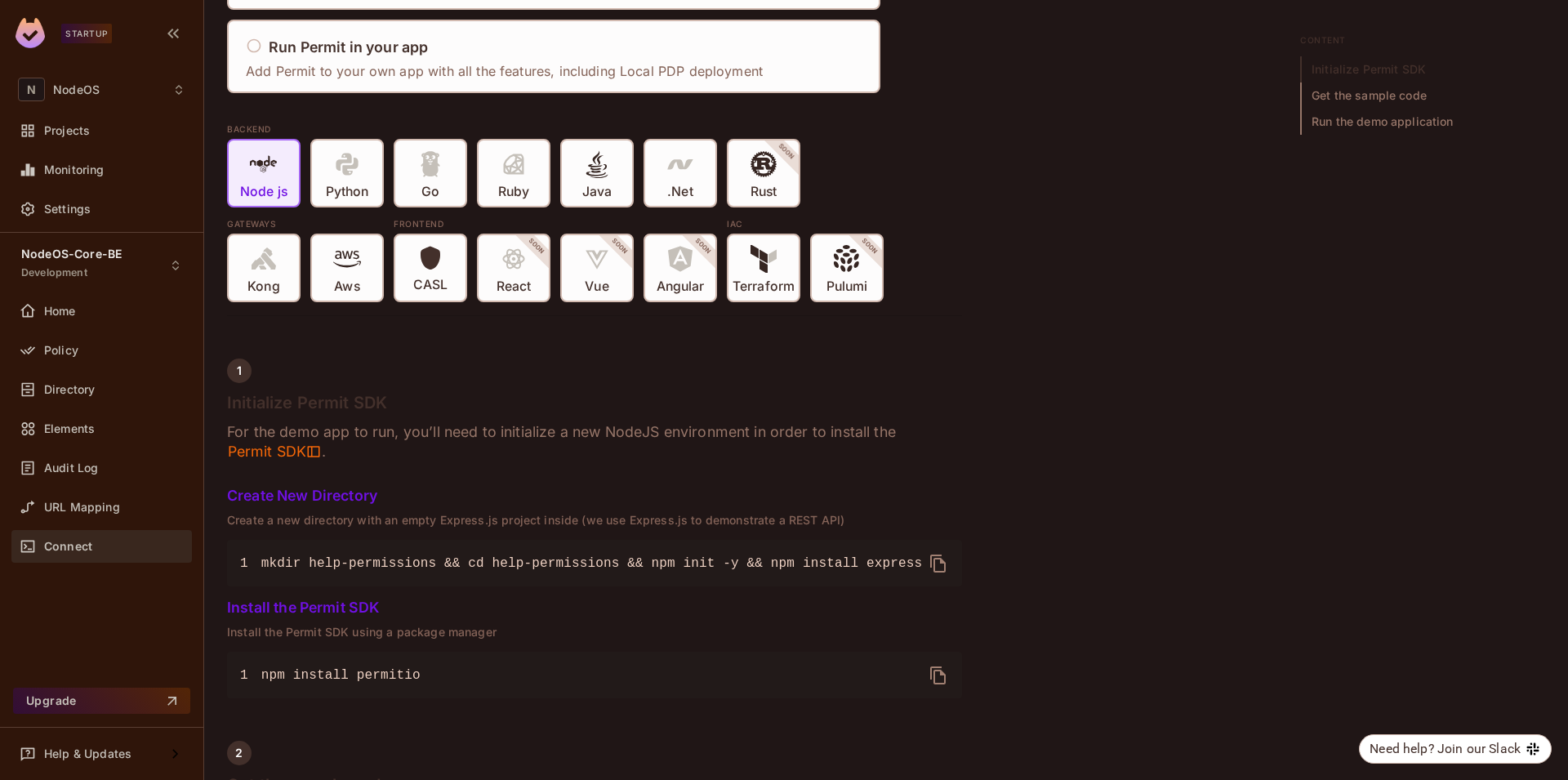
drag, startPoint x: 858, startPoint y: 560, endPoint x: 847, endPoint y: 561, distance: 11.0
click at [858, 559] on span "mkdir help-permissions && cd help-permissions && npm init -y && npm install exp…" at bounding box center [591, 564] width 660 height 15
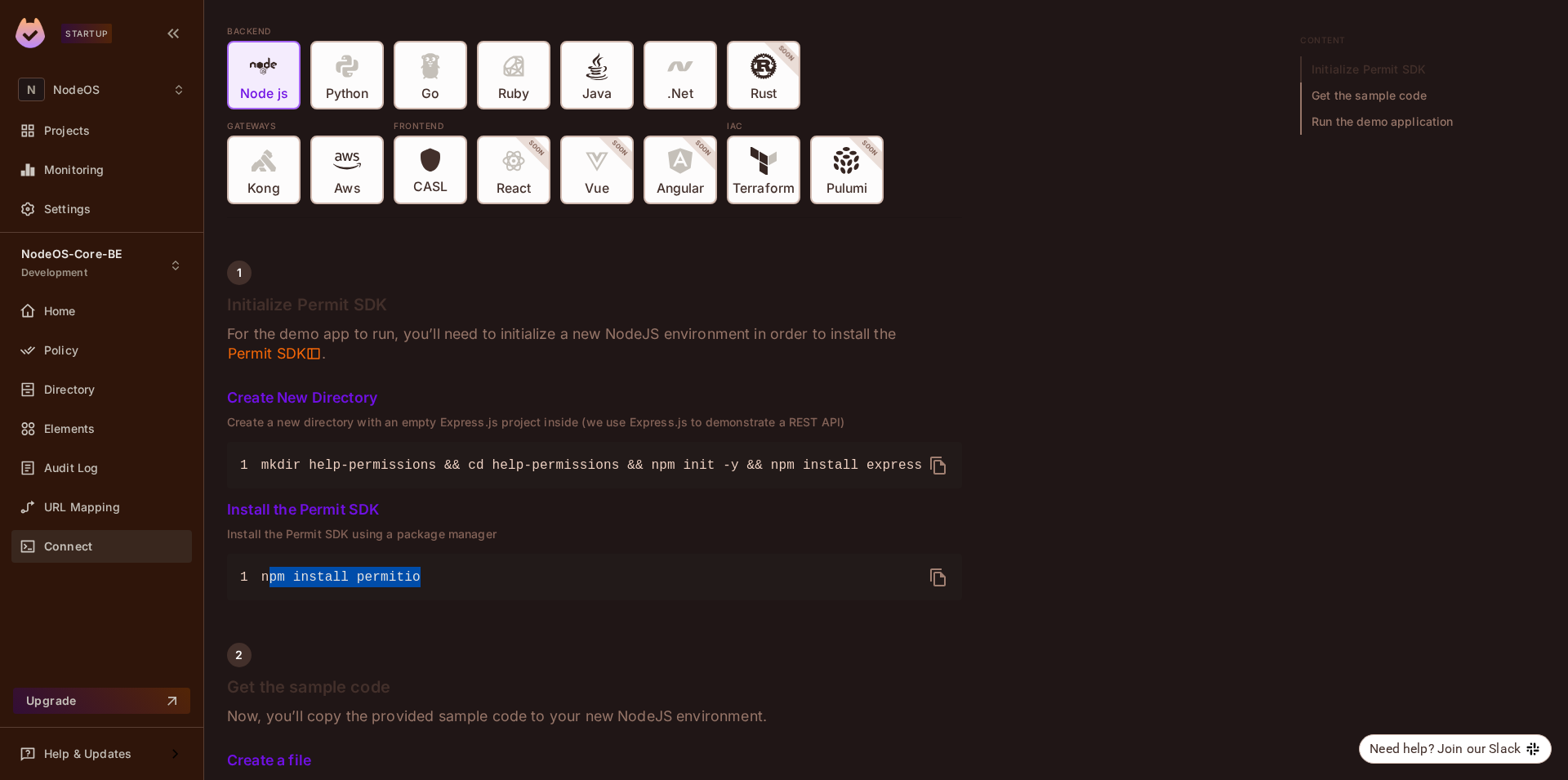
drag, startPoint x: 267, startPoint y: 579, endPoint x: 470, endPoint y: 575, distance: 203.0
click at [467, 576] on pre "1 npm install permitio" at bounding box center [594, 577] width 735 height 47
click at [471, 574] on pre "1 npm install permitio" at bounding box center [594, 577] width 735 height 47
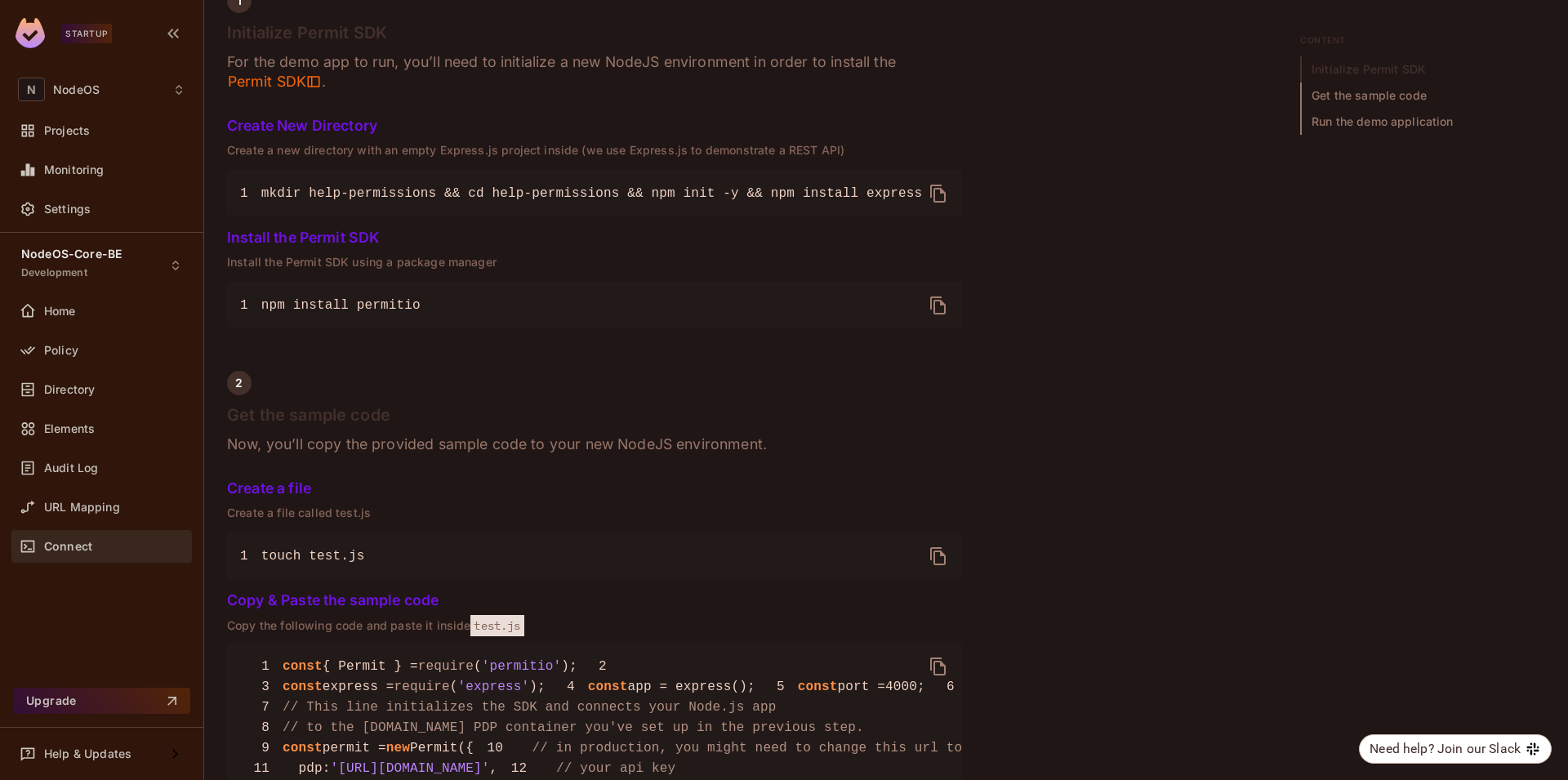
scroll to position [686, 0]
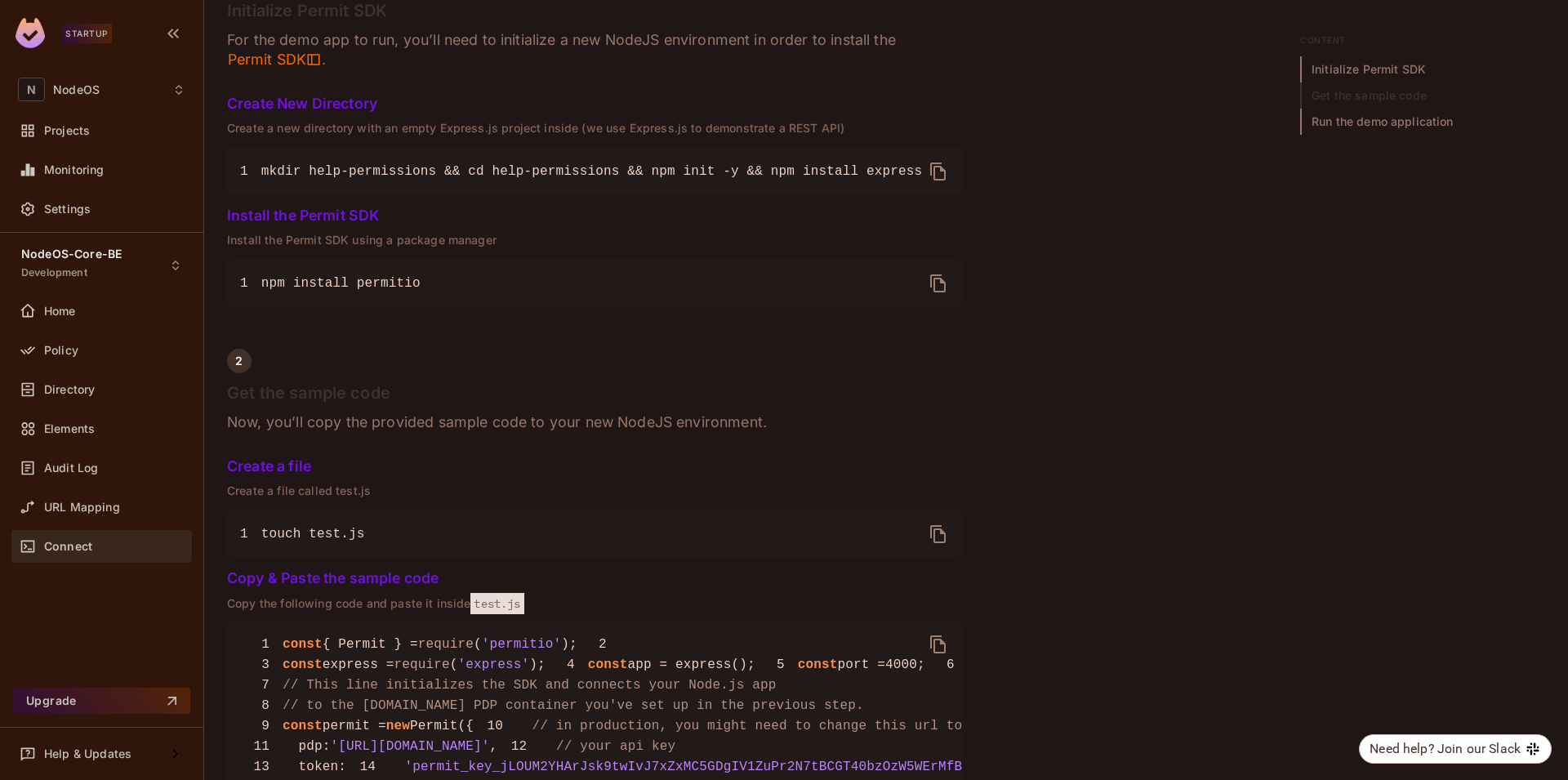
drag, startPoint x: 259, startPoint y: 287, endPoint x: 411, endPoint y: 291, distance: 152.1
click at [401, 291] on code "1 npm install permitio" at bounding box center [330, 283] width 180 height 15
click at [936, 282] on icon "delete" at bounding box center [938, 282] width 19 height 19
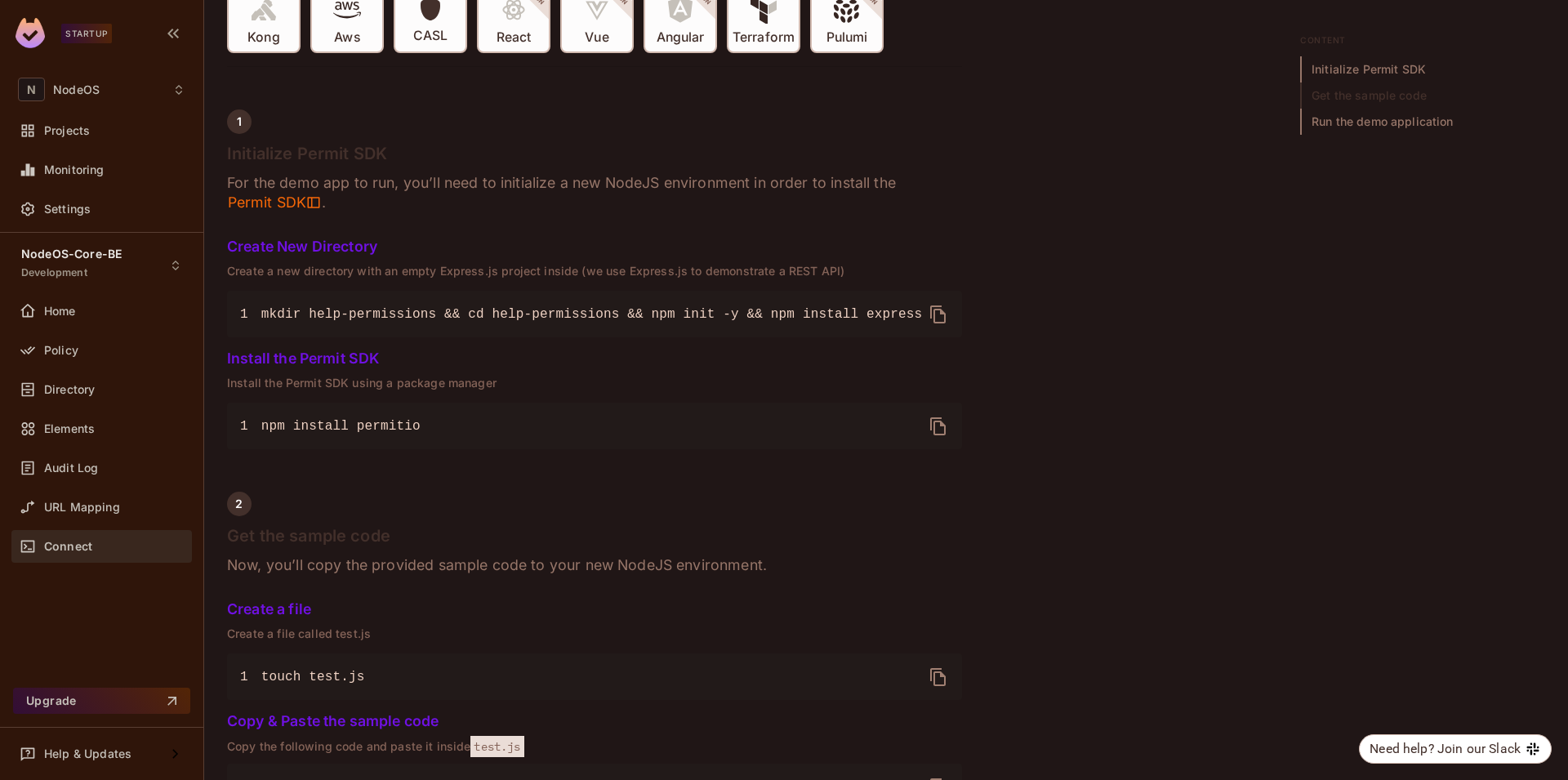
scroll to position [490, 0]
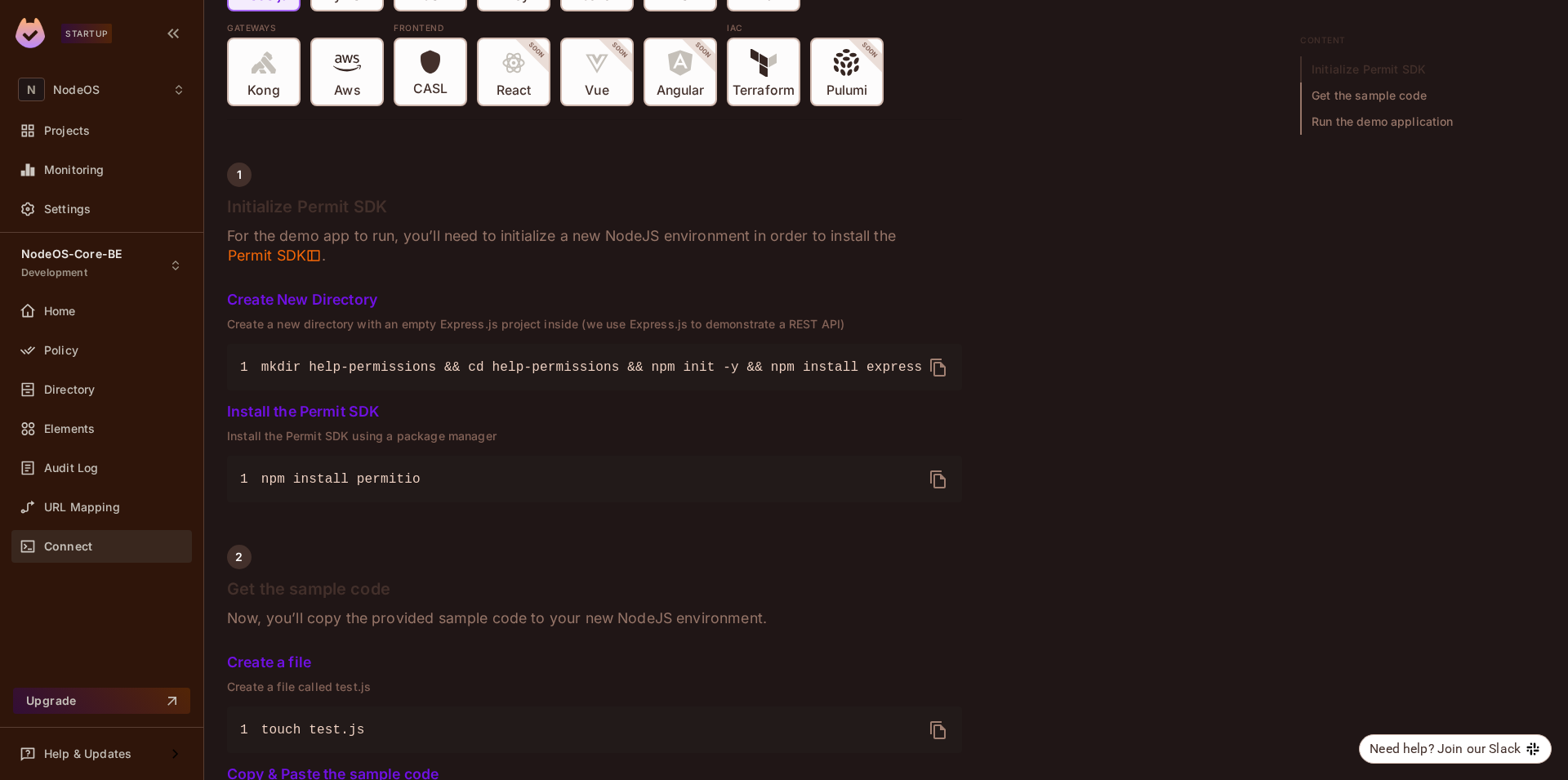
click at [1016, 249] on div "Quick Permit Demo Fastest way to get a taste of Permit’s basic features, uses C…" at bounding box center [886, 692] width 1318 height 2109
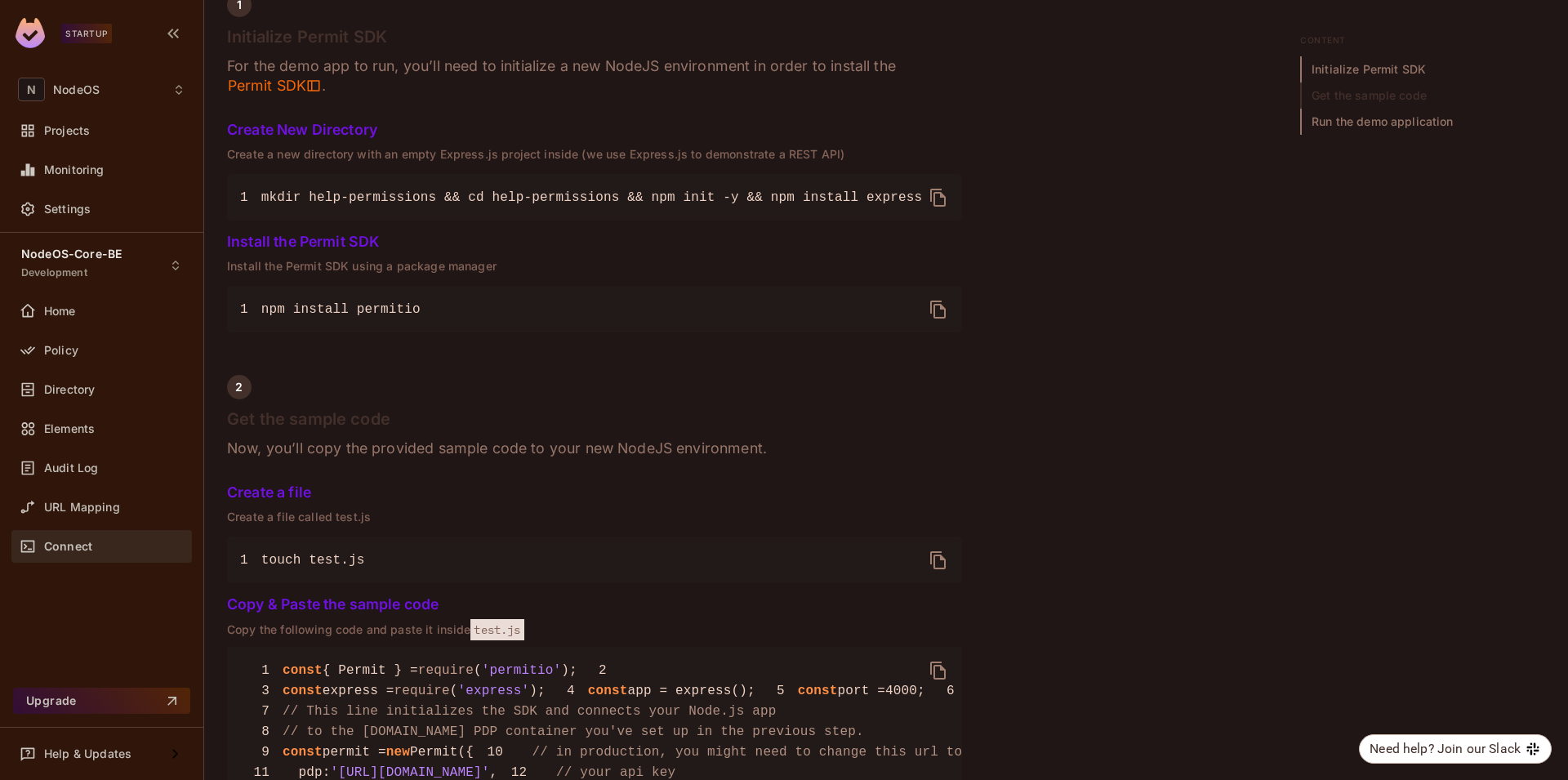
scroll to position [686, 0]
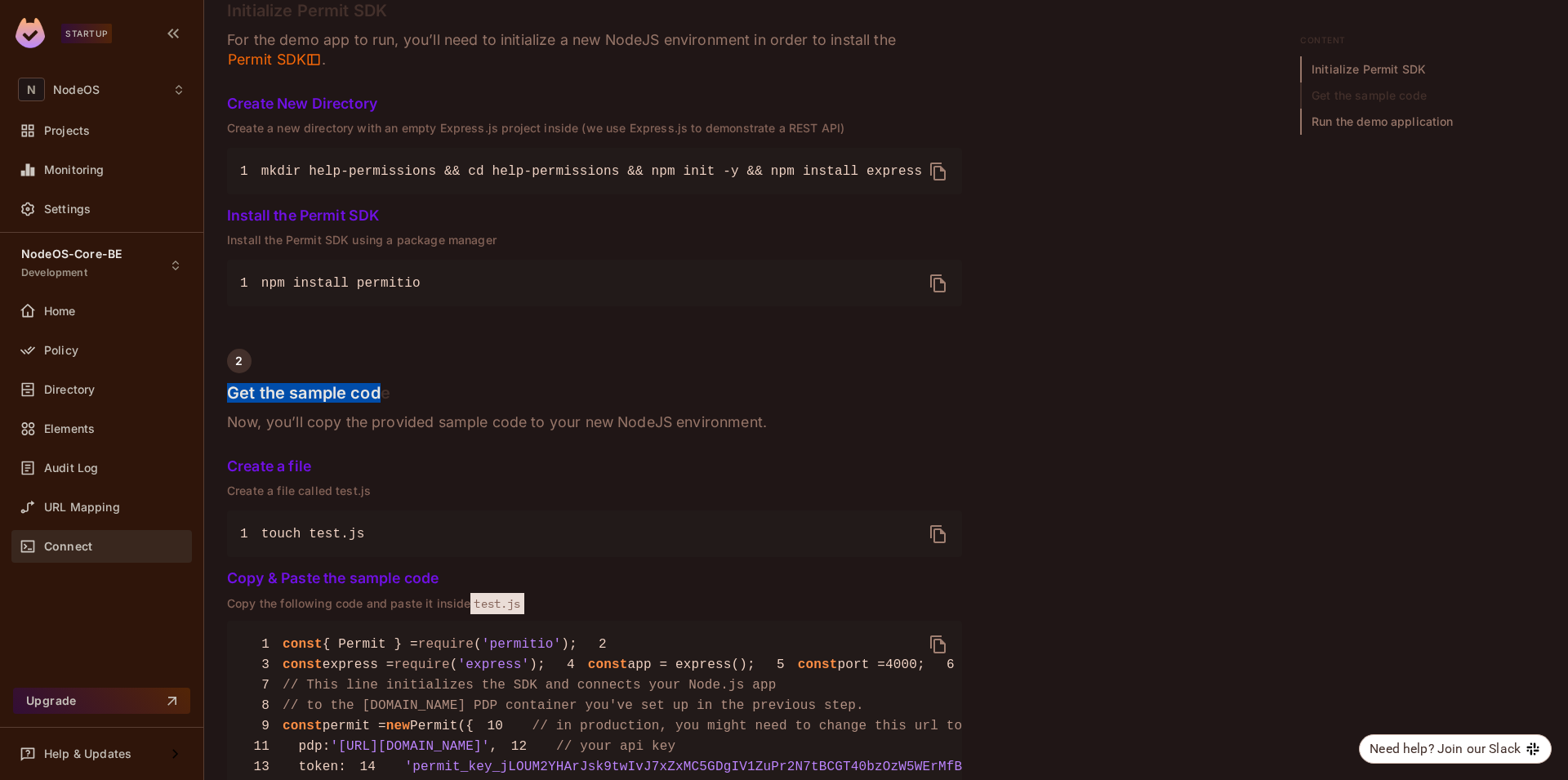
drag, startPoint x: 229, startPoint y: 398, endPoint x: 386, endPoint y: 386, distance: 157.5
click at [383, 384] on h4 "Get the sample code" at bounding box center [594, 392] width 735 height 19
click at [388, 386] on h4 "Get the sample code" at bounding box center [594, 392] width 735 height 19
drag, startPoint x: 395, startPoint y: 390, endPoint x: 238, endPoint y: 400, distance: 157.3
click at [238, 400] on h4 "Get the sample code" at bounding box center [594, 392] width 735 height 19
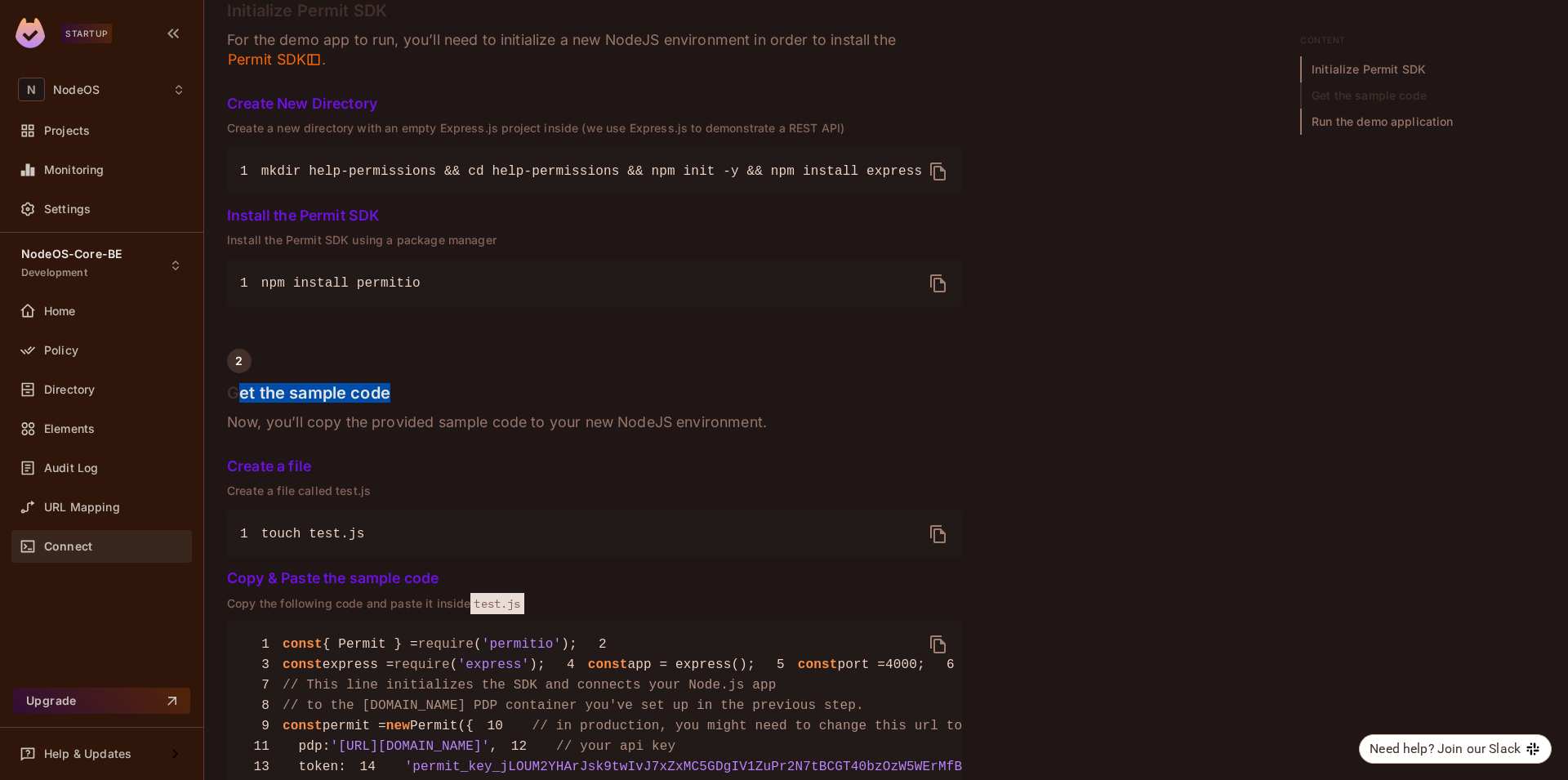
click at [238, 400] on h4 "Get the sample code" at bounding box center [594, 392] width 735 height 19
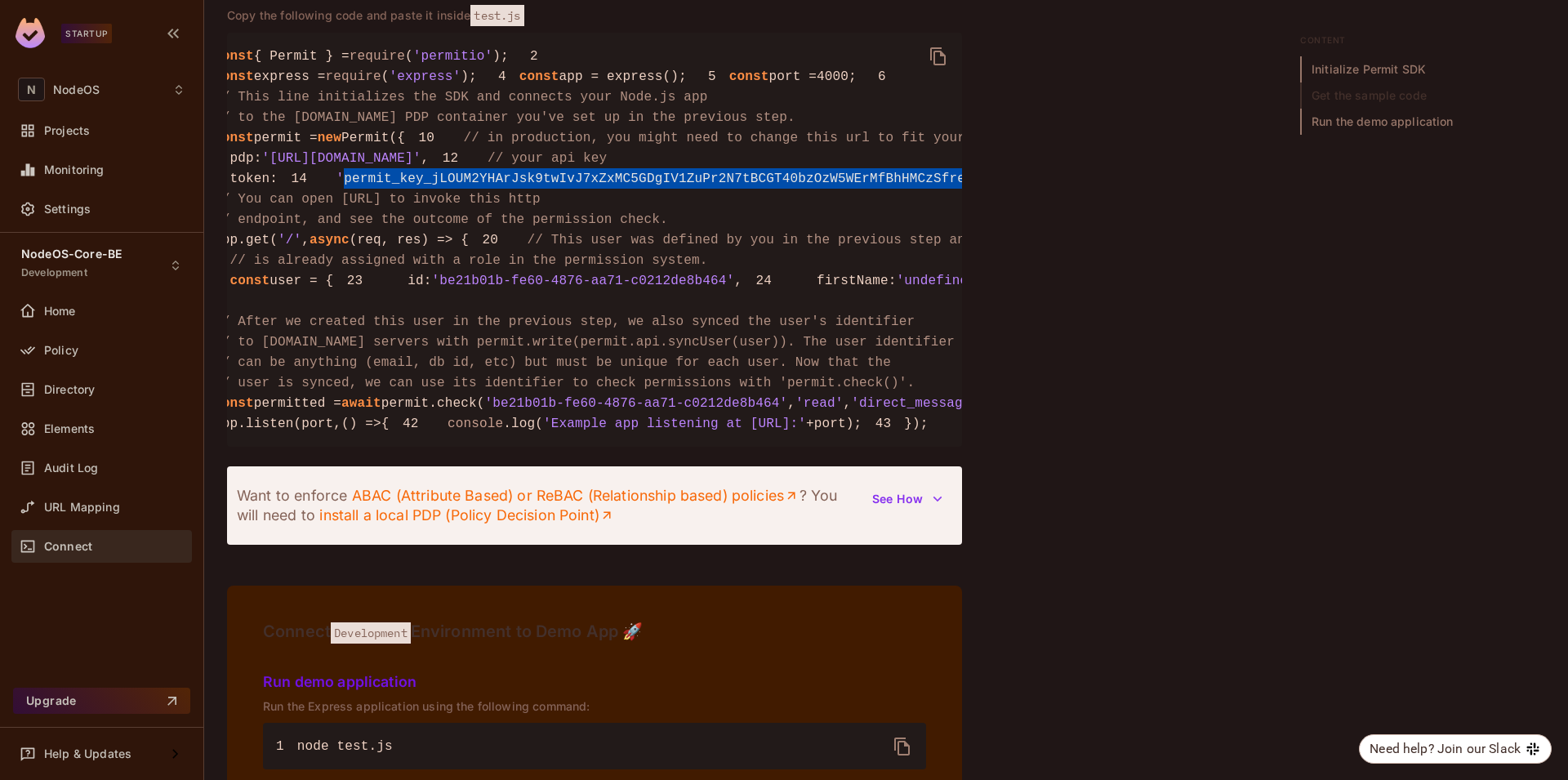
scroll to position [0, 250]
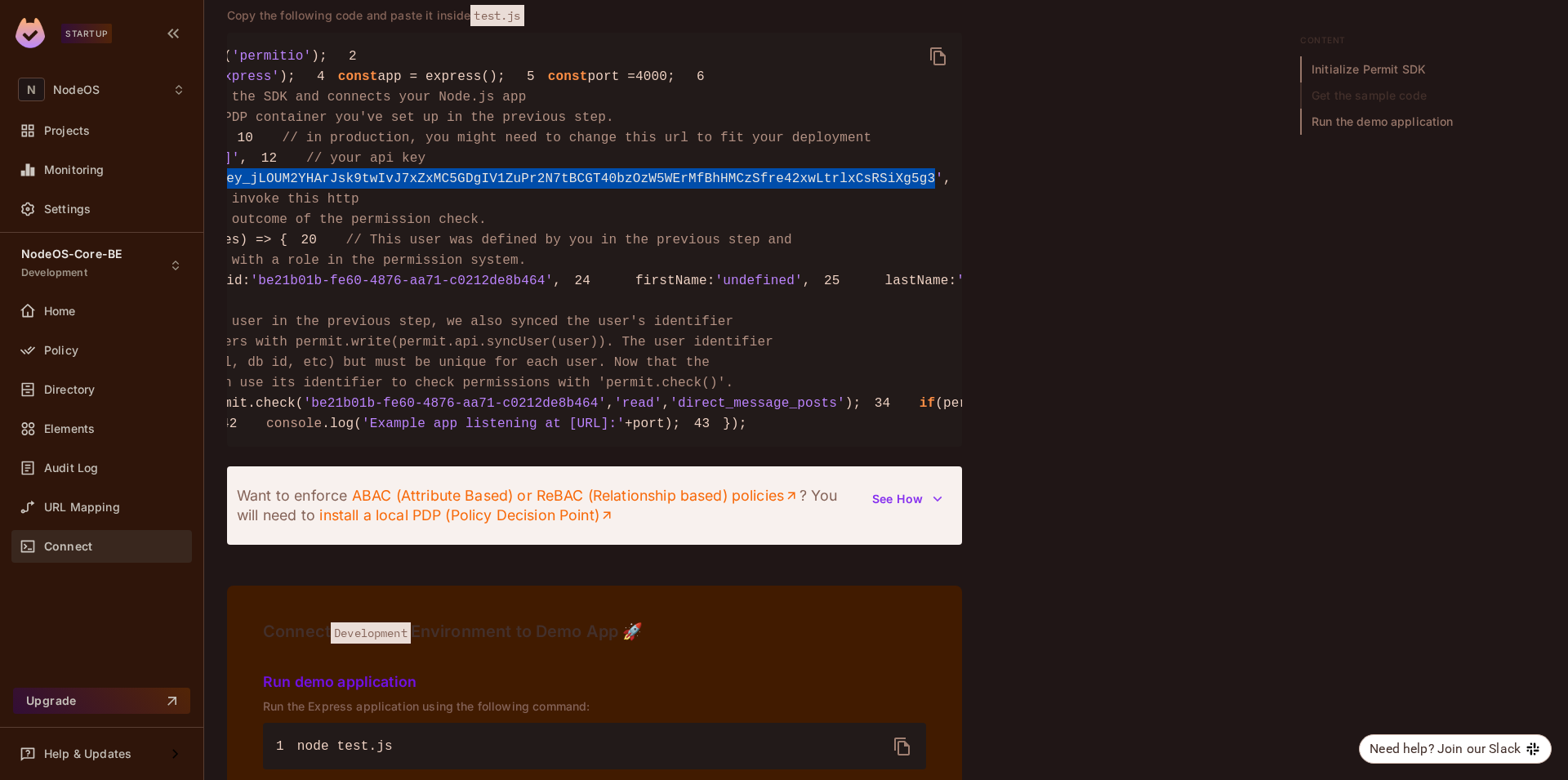
drag, startPoint x: 307, startPoint y: 332, endPoint x: 830, endPoint y: 331, distance: 523.0
click at [830, 186] on span "'permit_key_jLOUM2YHArJsk9twIvJ7xZxMC5GDgIV1ZuPr2N7tBCGT40bzOzW5WErMfBhHMCzSfre…" at bounding box center [549, 178] width 788 height 15
copy span "permit_key_jLOUM2YHArJsk9twIvJ7xZxMC5GDgIV1ZuPr2N7tBCGT40bzOzW5WErMfBhHMCzSfre4…"
click at [733, 342] on pre "1 const { Permit } = require ( 'permitio' ); 2 3 const express = require ( 'exp…" at bounding box center [594, 240] width 735 height 414
click at [735, 186] on span "'permit_key_jLOUM2YHArJsk9twIvJ7xZxMC5GDgIV1ZuPr2N7tBCGT40bzOzW5WErMfBhHMCzSfre…" at bounding box center [549, 178] width 788 height 15
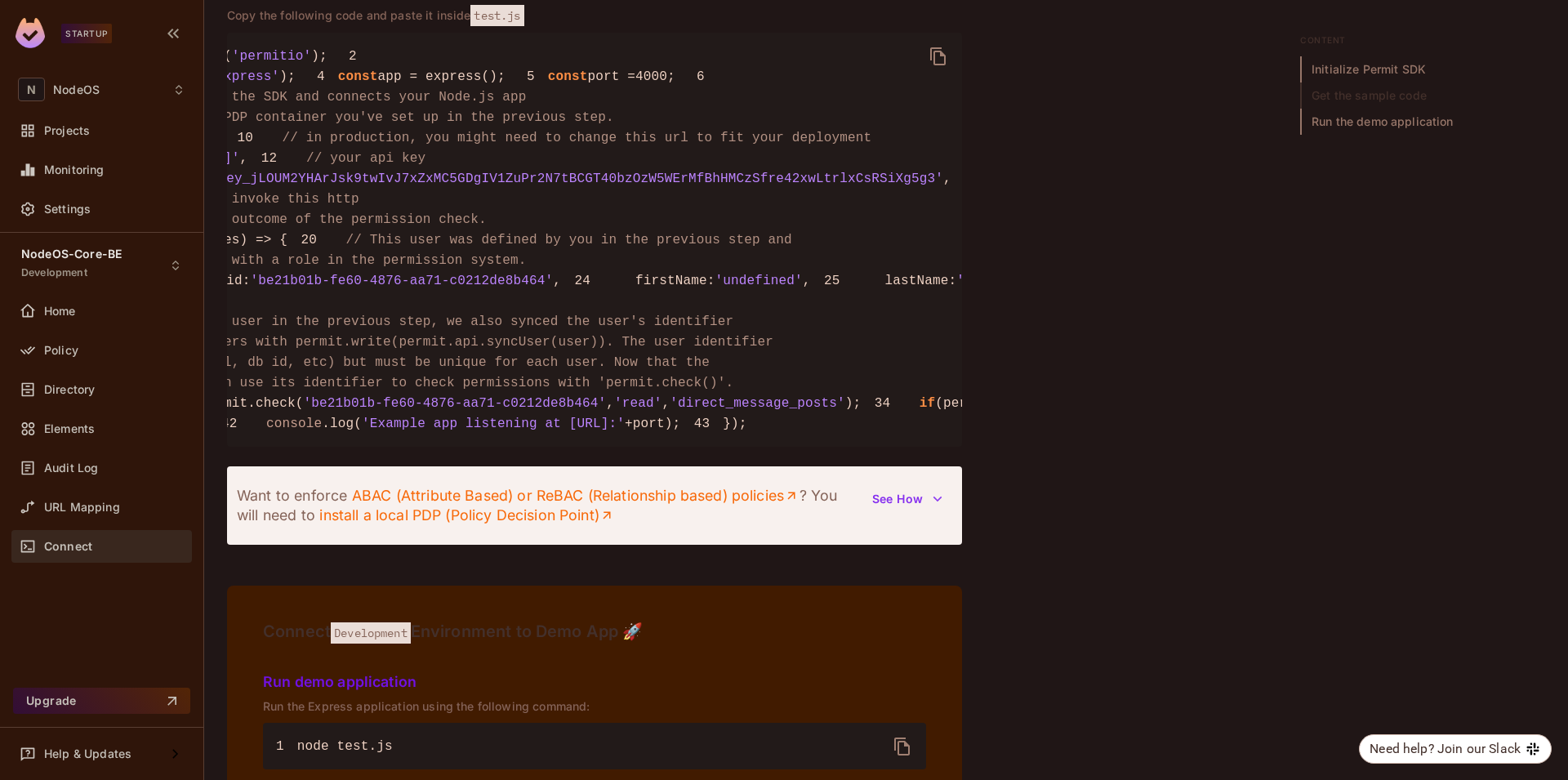
click at [657, 254] on pre "1 const { Permit } = require ( 'permitio' ); 2 3 const express = require ( 'exp…" at bounding box center [594, 240] width 735 height 414
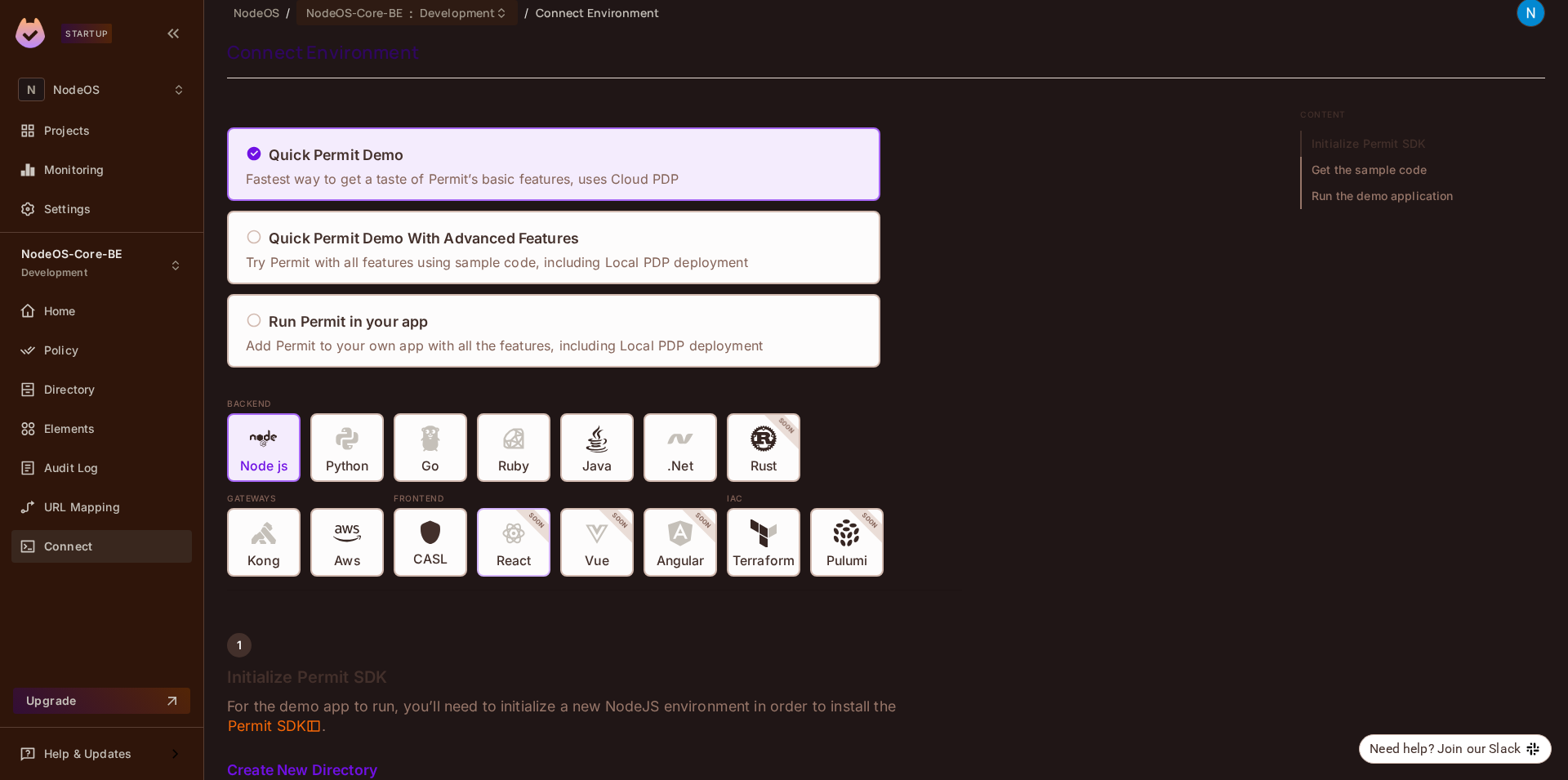
scroll to position [0, 0]
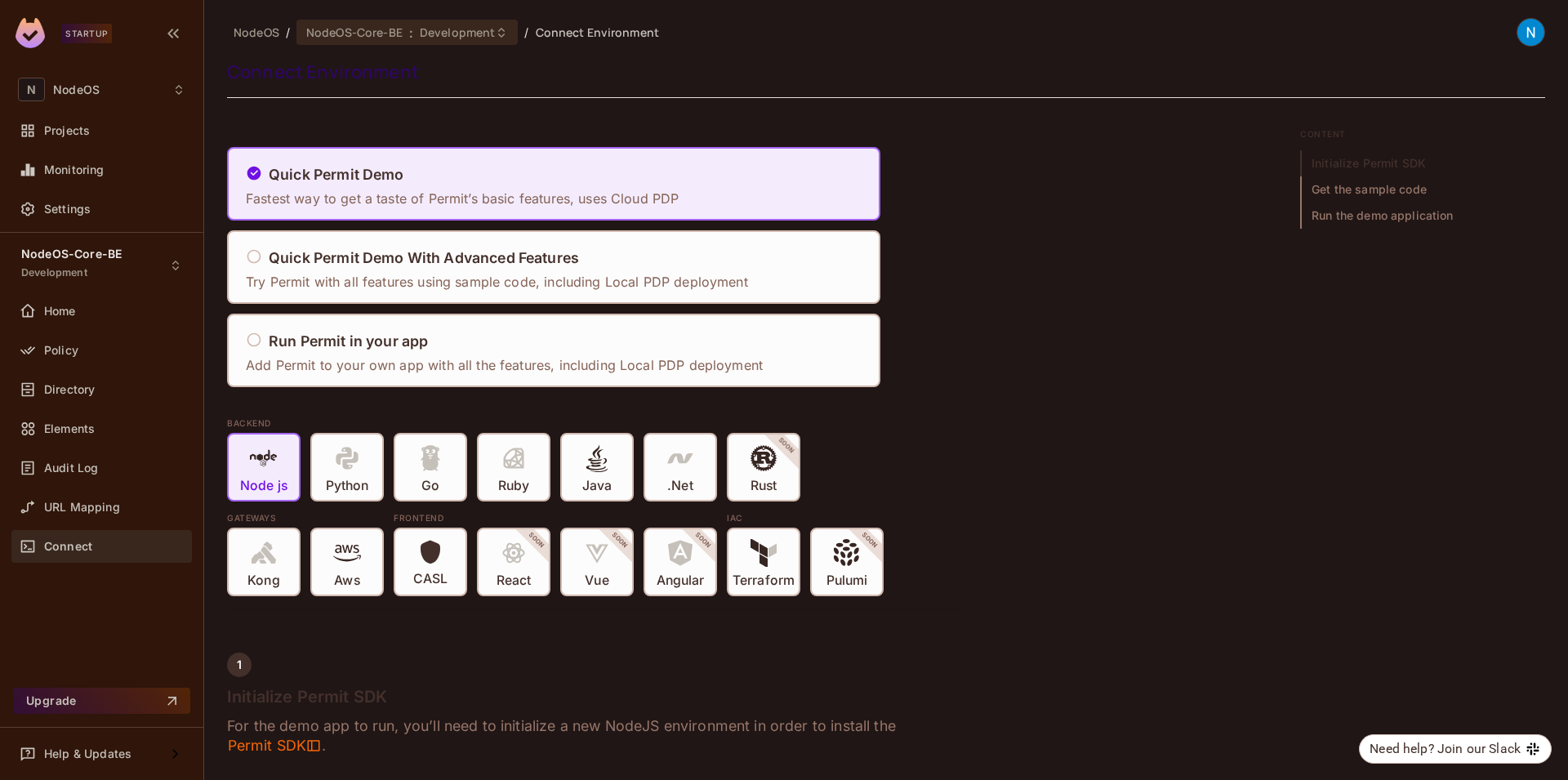
click at [447, 30] on span "Development" at bounding box center [457, 32] width 75 height 16
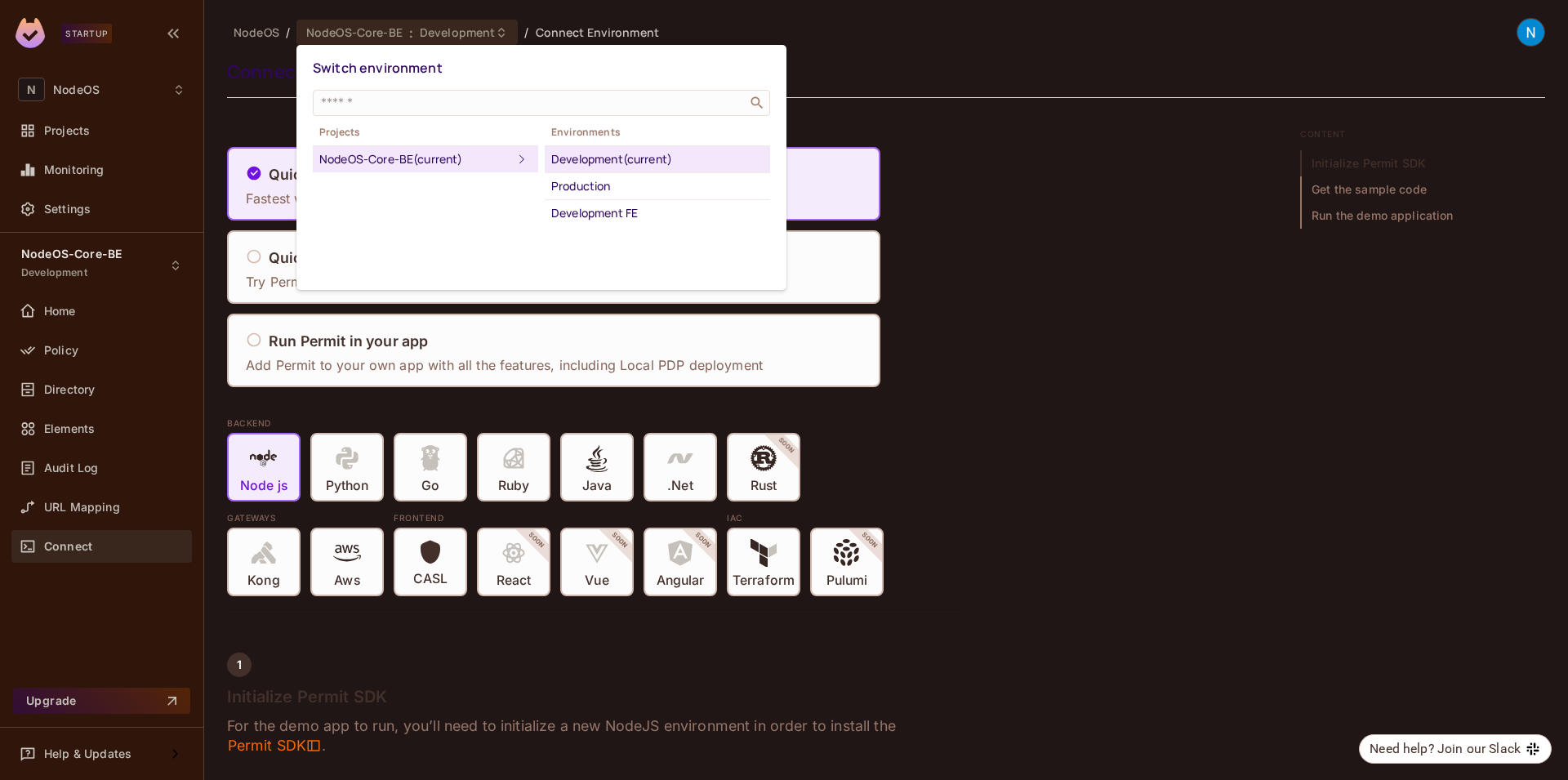
click at [444, 29] on div at bounding box center [784, 390] width 1568 height 780
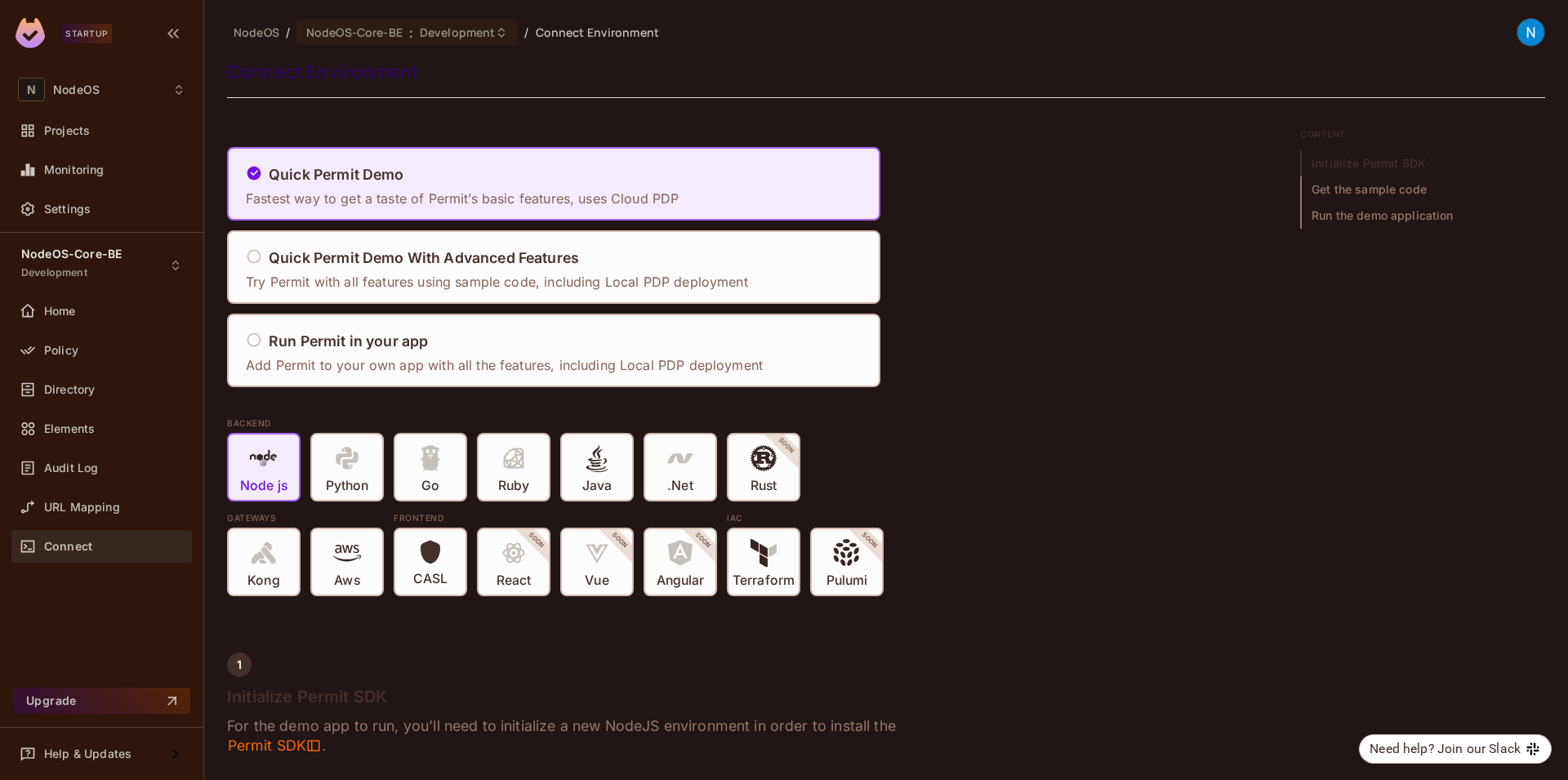
click at [277, 30] on span "NodeOS" at bounding box center [257, 32] width 46 height 16
click at [114, 258] on span "NodeOS-Core-BE" at bounding box center [71, 254] width 100 height 13
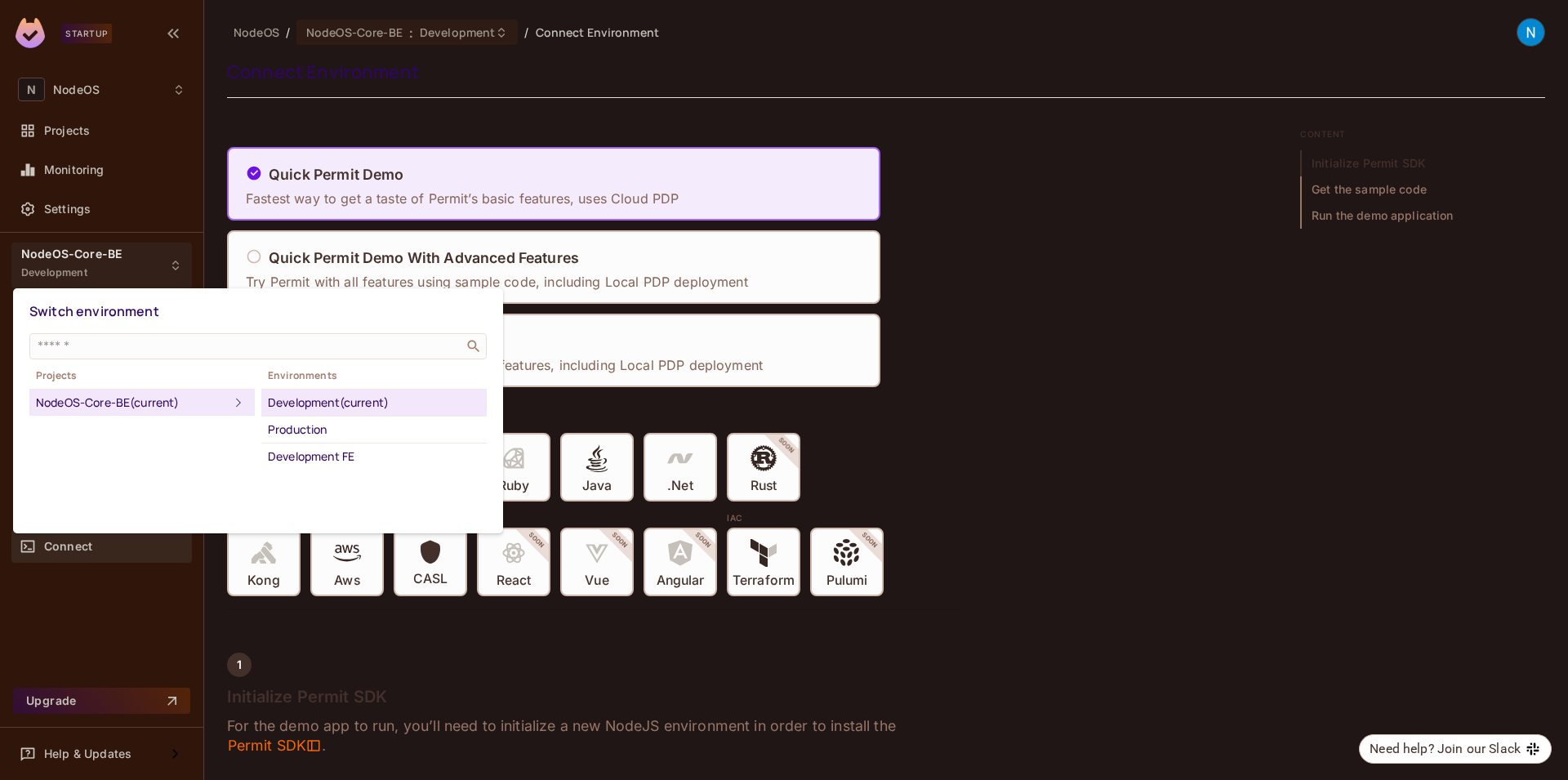
click at [149, 239] on div at bounding box center [784, 390] width 1568 height 780
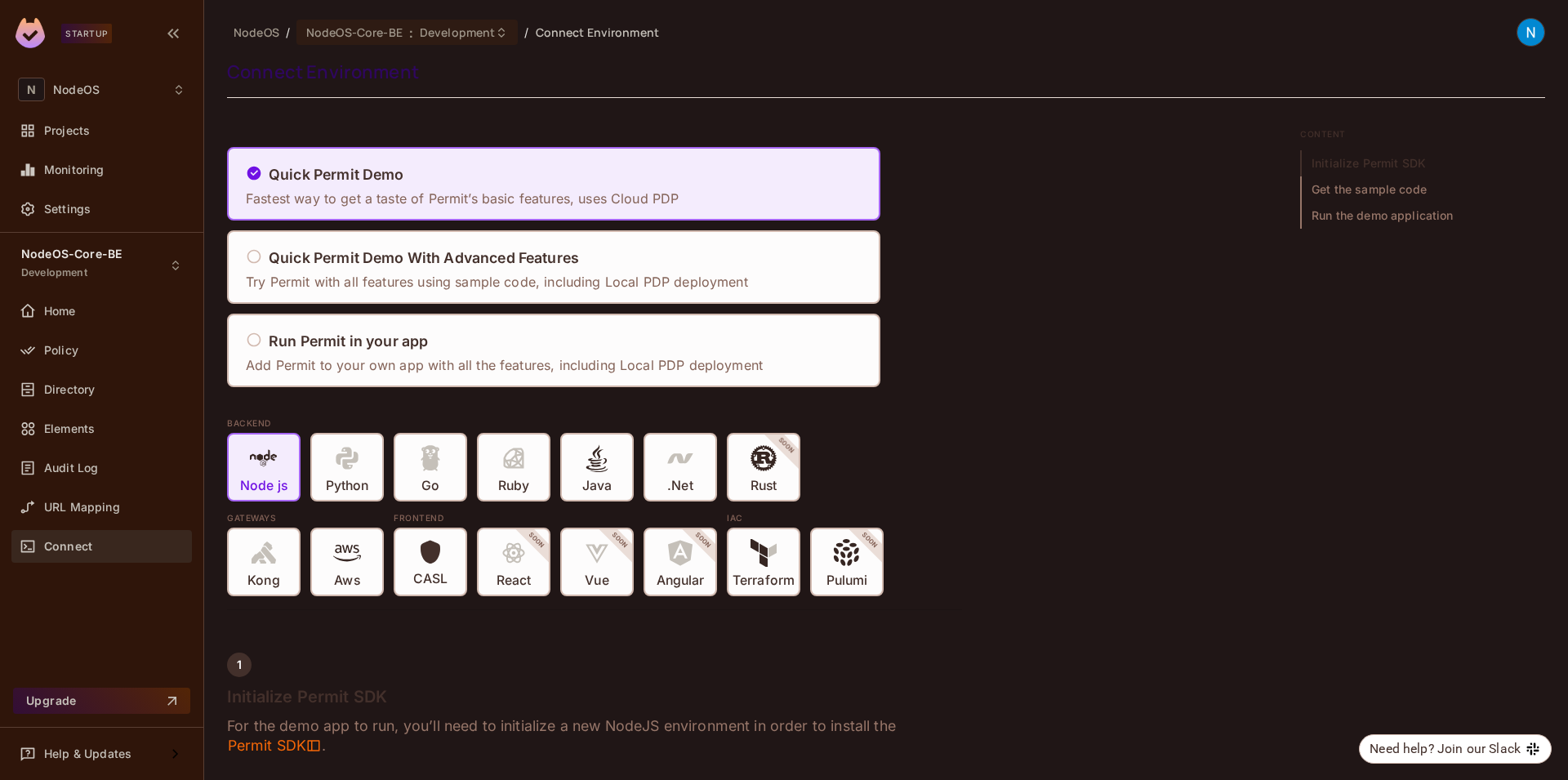
click at [167, 258] on div "Switch environment ​ Projects NodeOS-Core-BE (current) Environments Development…" at bounding box center [784, 390] width 1568 height 780
click at [173, 258] on icon at bounding box center [176, 265] width 13 height 13
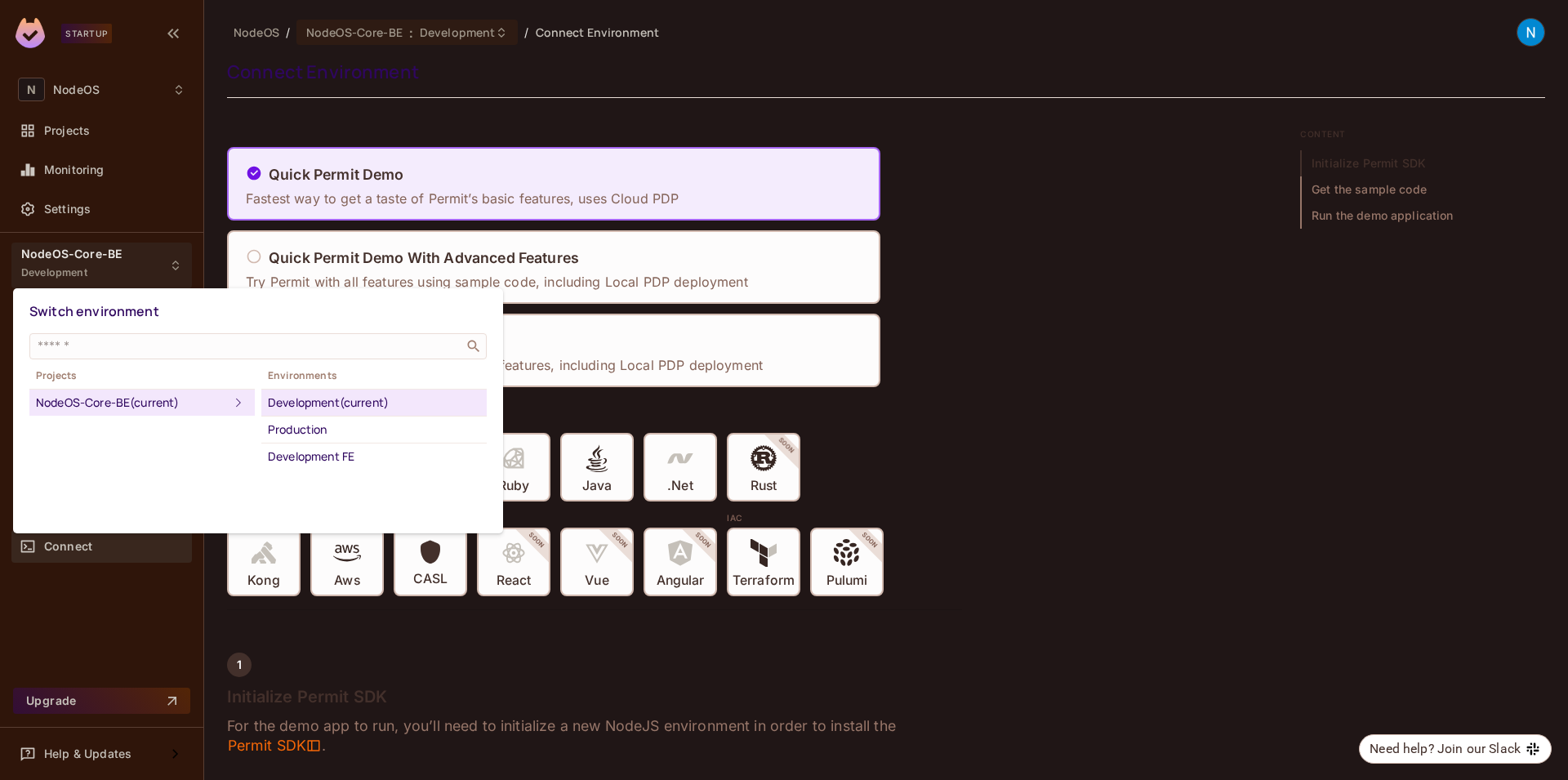
click at [156, 260] on div at bounding box center [784, 390] width 1568 height 780
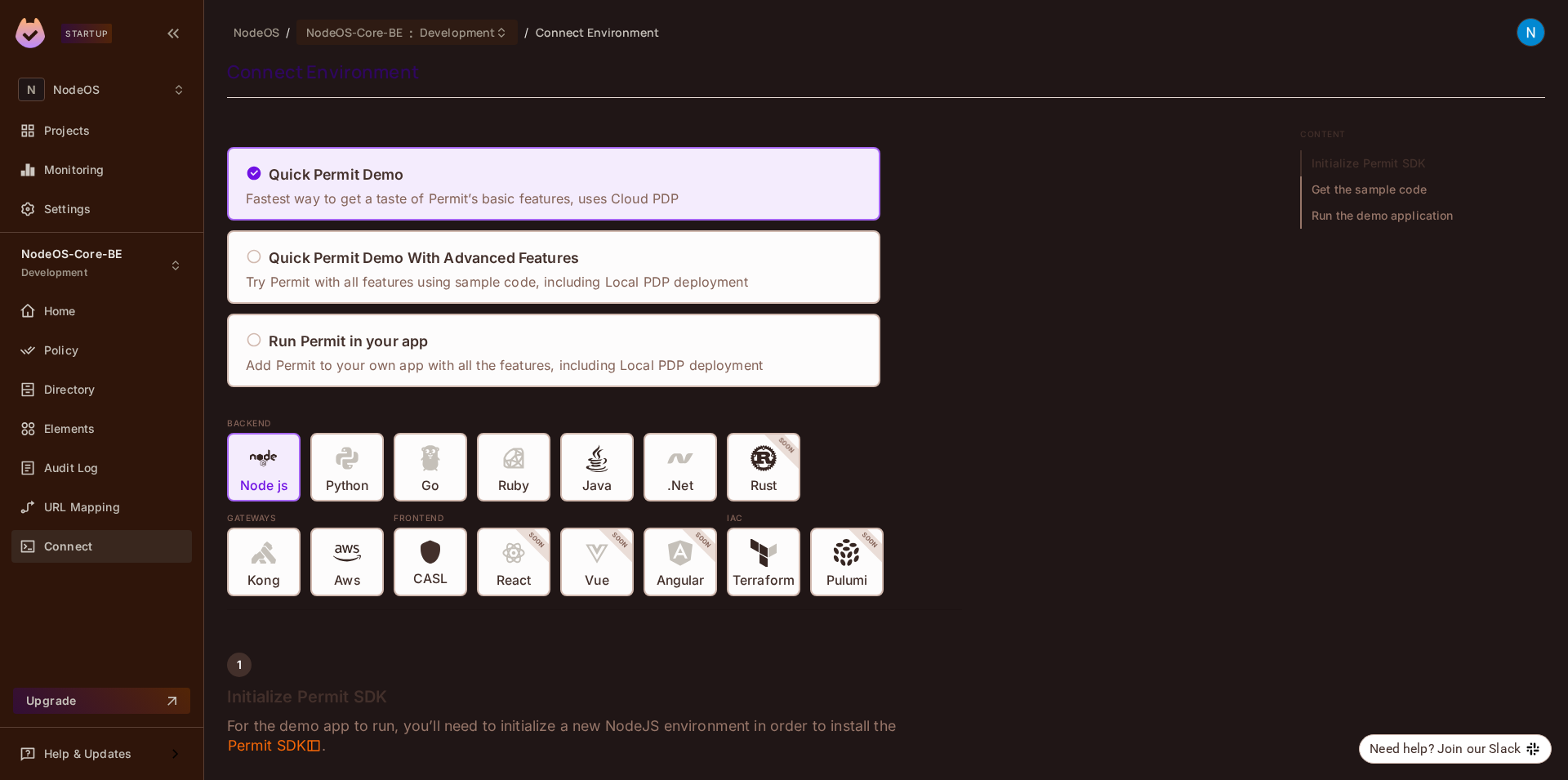
click at [33, 42] on img at bounding box center [30, 33] width 29 height 30
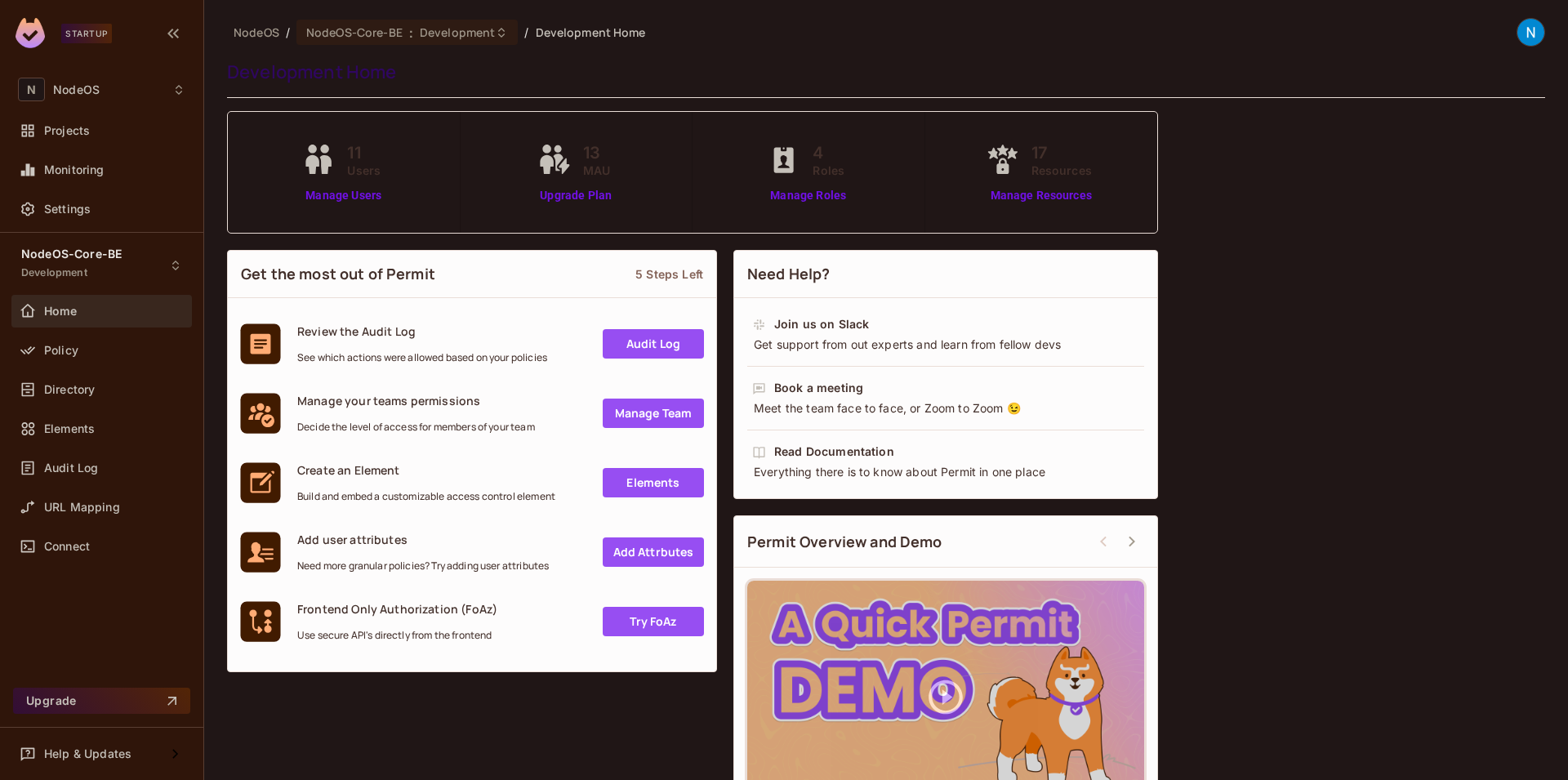
click at [1318, 291] on div "Get the most out of Permit 5 Steps Left Review the Audit Log See which actions …" at bounding box center [886, 541] width 1318 height 599
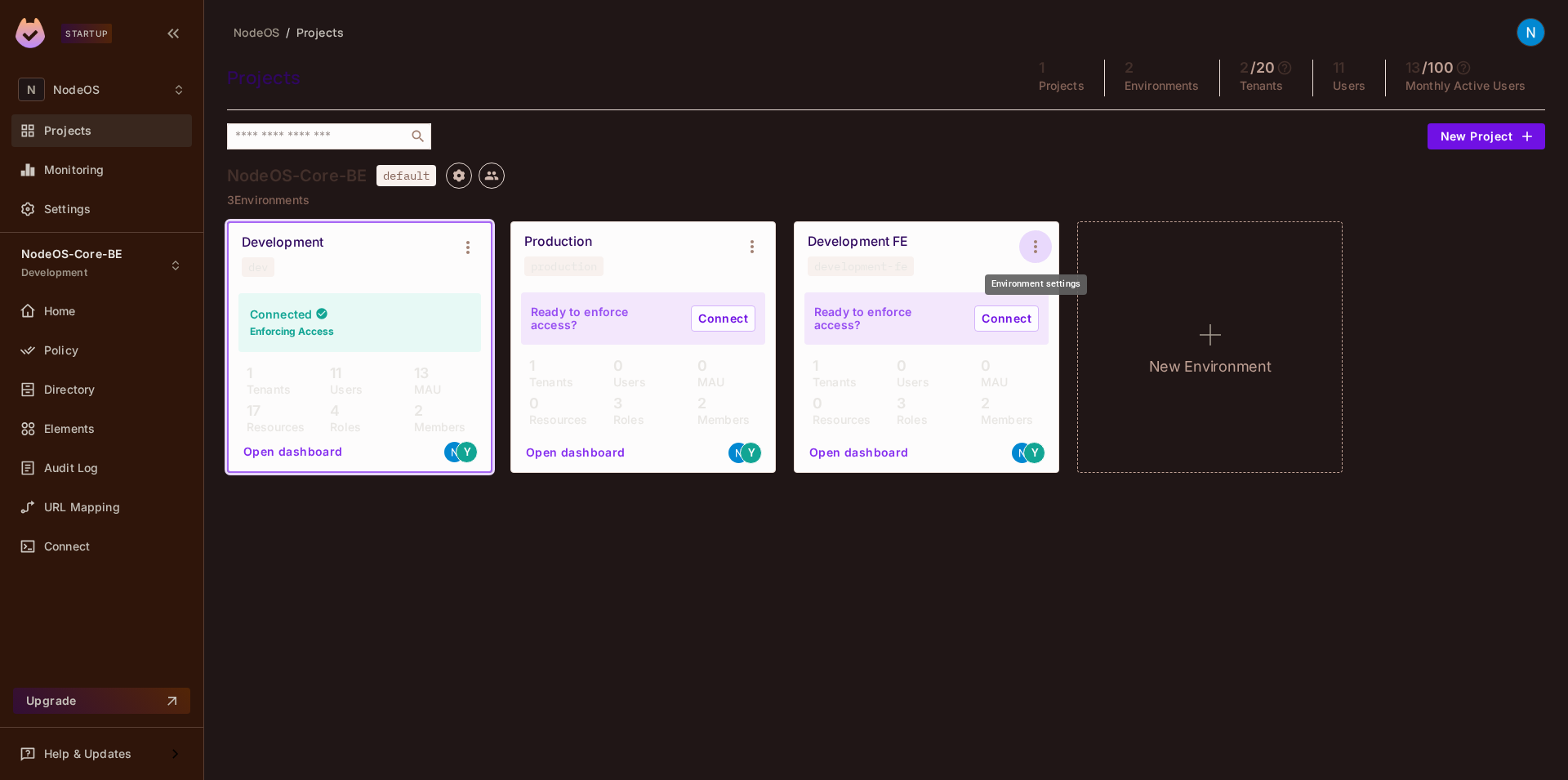
click at [1034, 245] on icon "Environment settings" at bounding box center [1036, 247] width 4 height 13
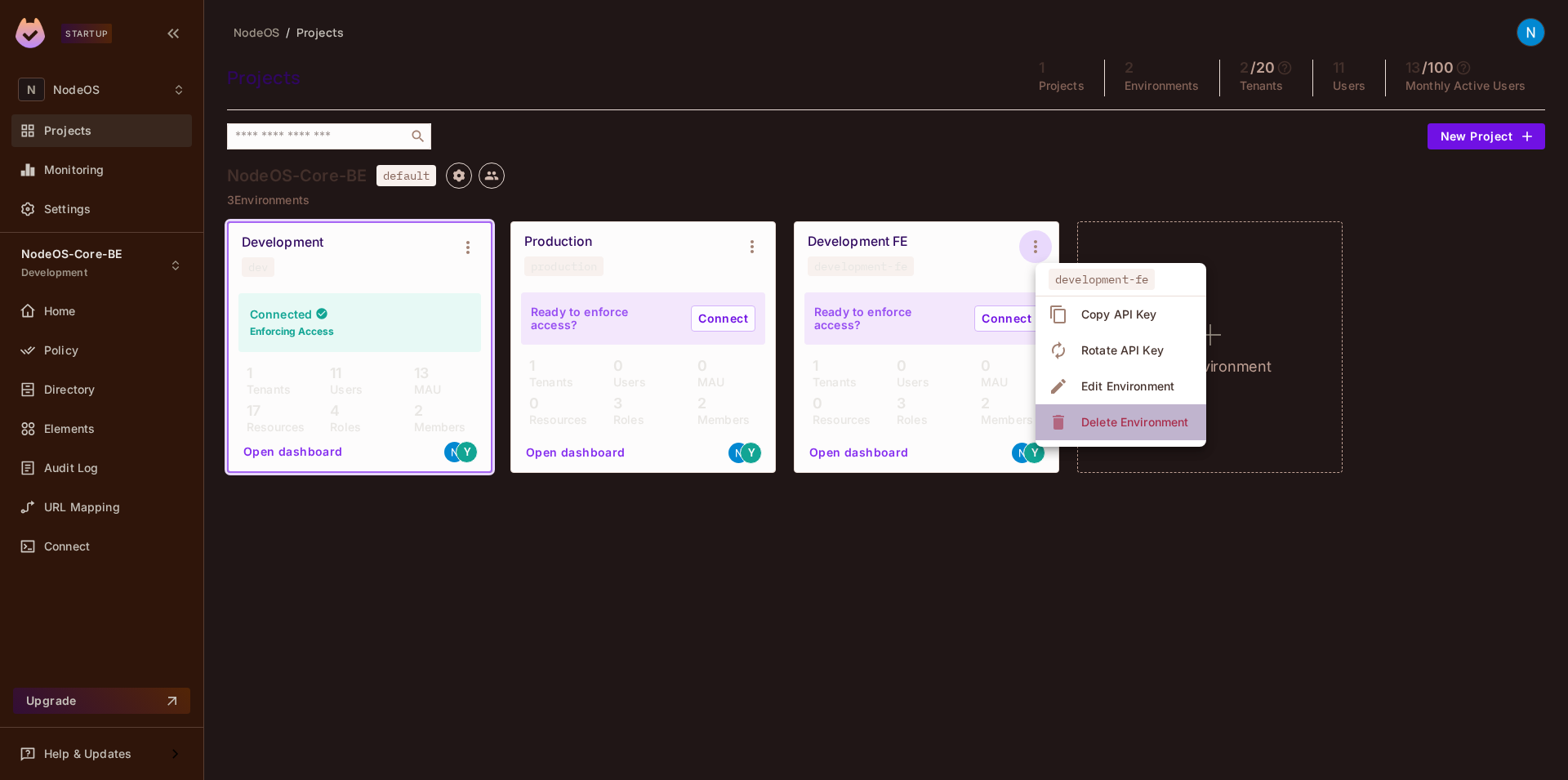
click at [1117, 423] on div "Delete Environment" at bounding box center [1135, 422] width 107 height 17
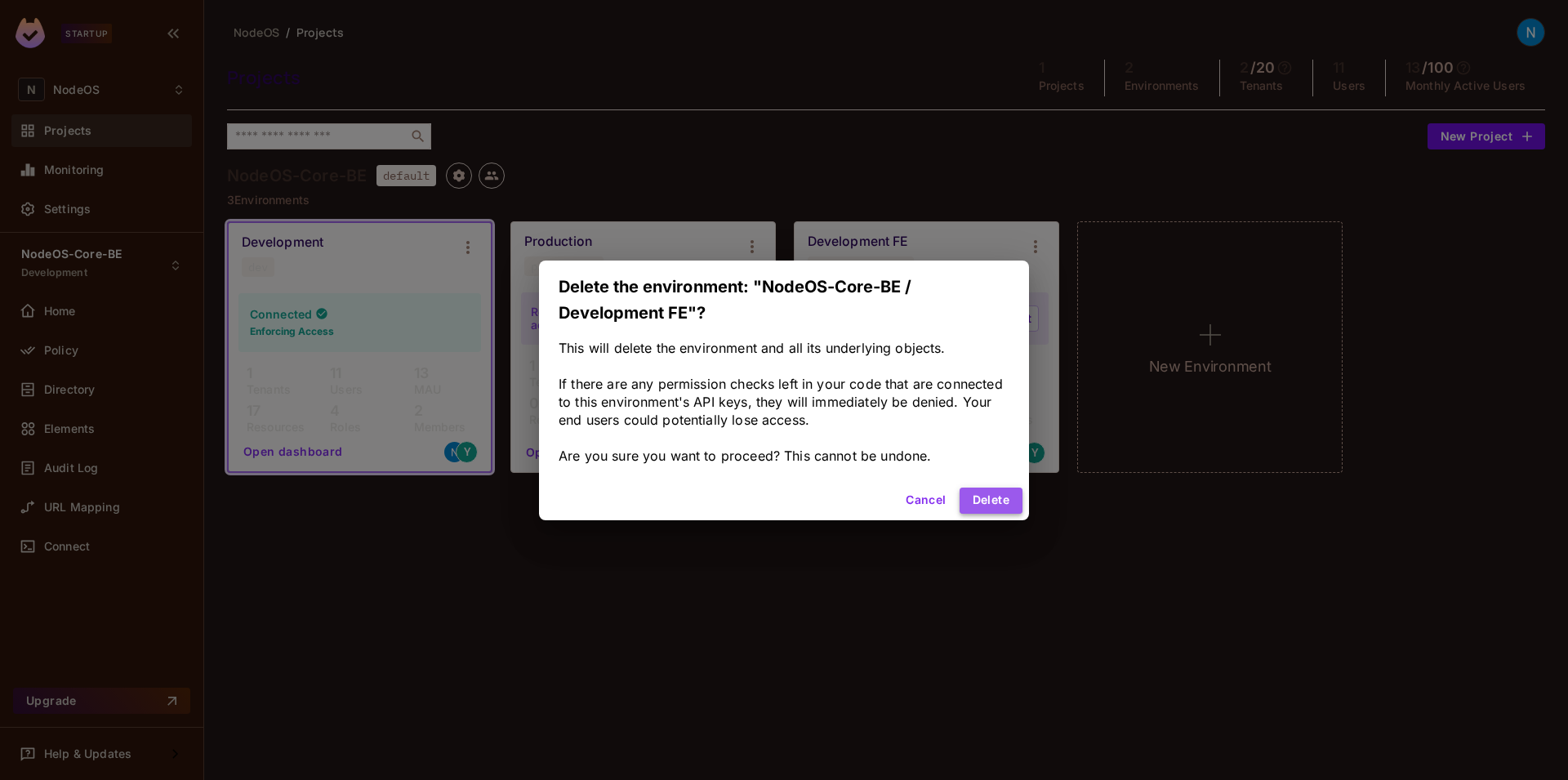
click at [998, 500] on button "Delete" at bounding box center [990, 500] width 63 height 26
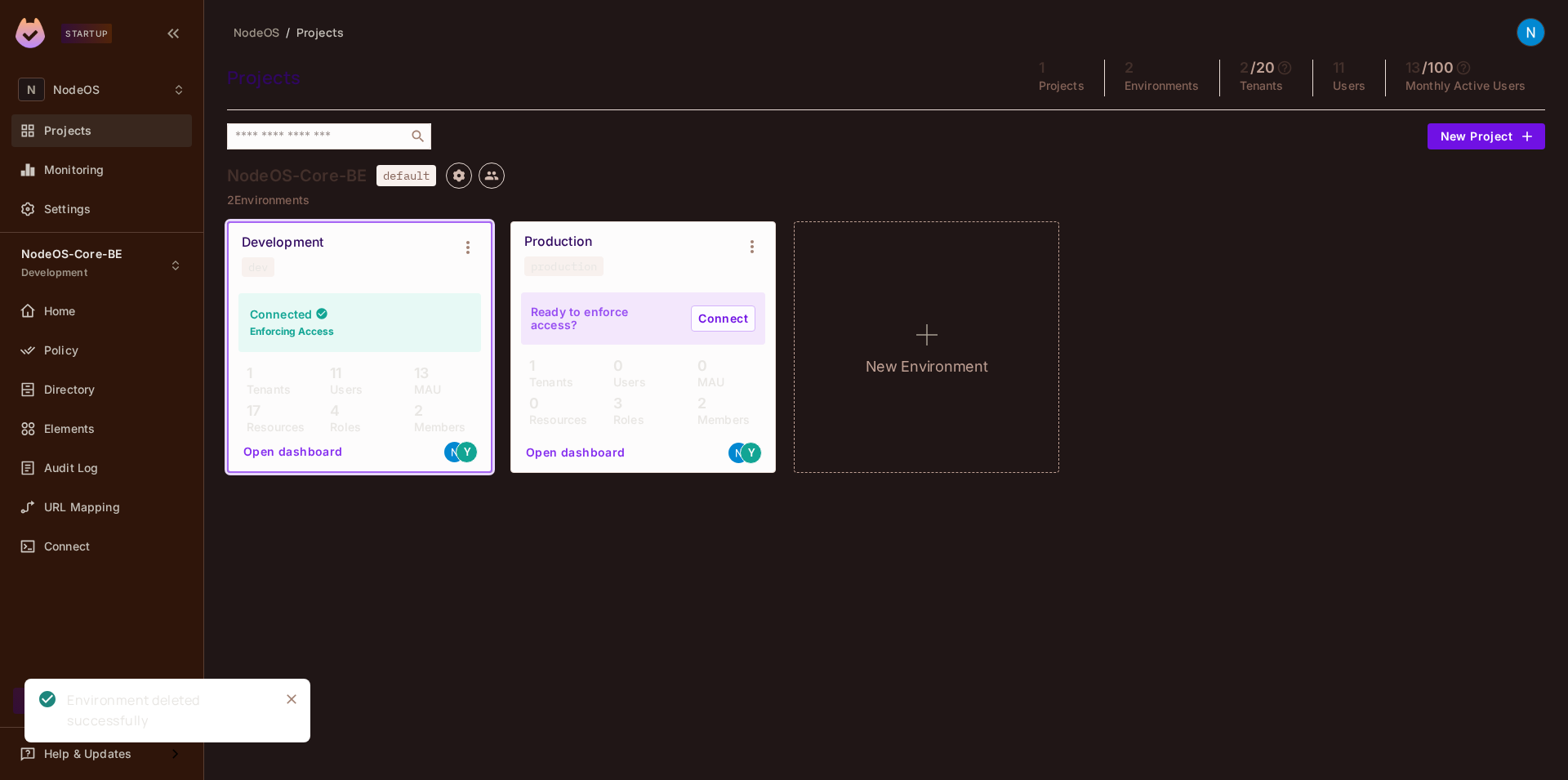
click at [464, 626] on div "NodeOS / Projects Projects 1 Projects 2 Environments 2 / 20 Tenants 11 Users 13…" at bounding box center [886, 390] width 1364 height 780
